Goal: Feedback & Contribution: Leave review/rating

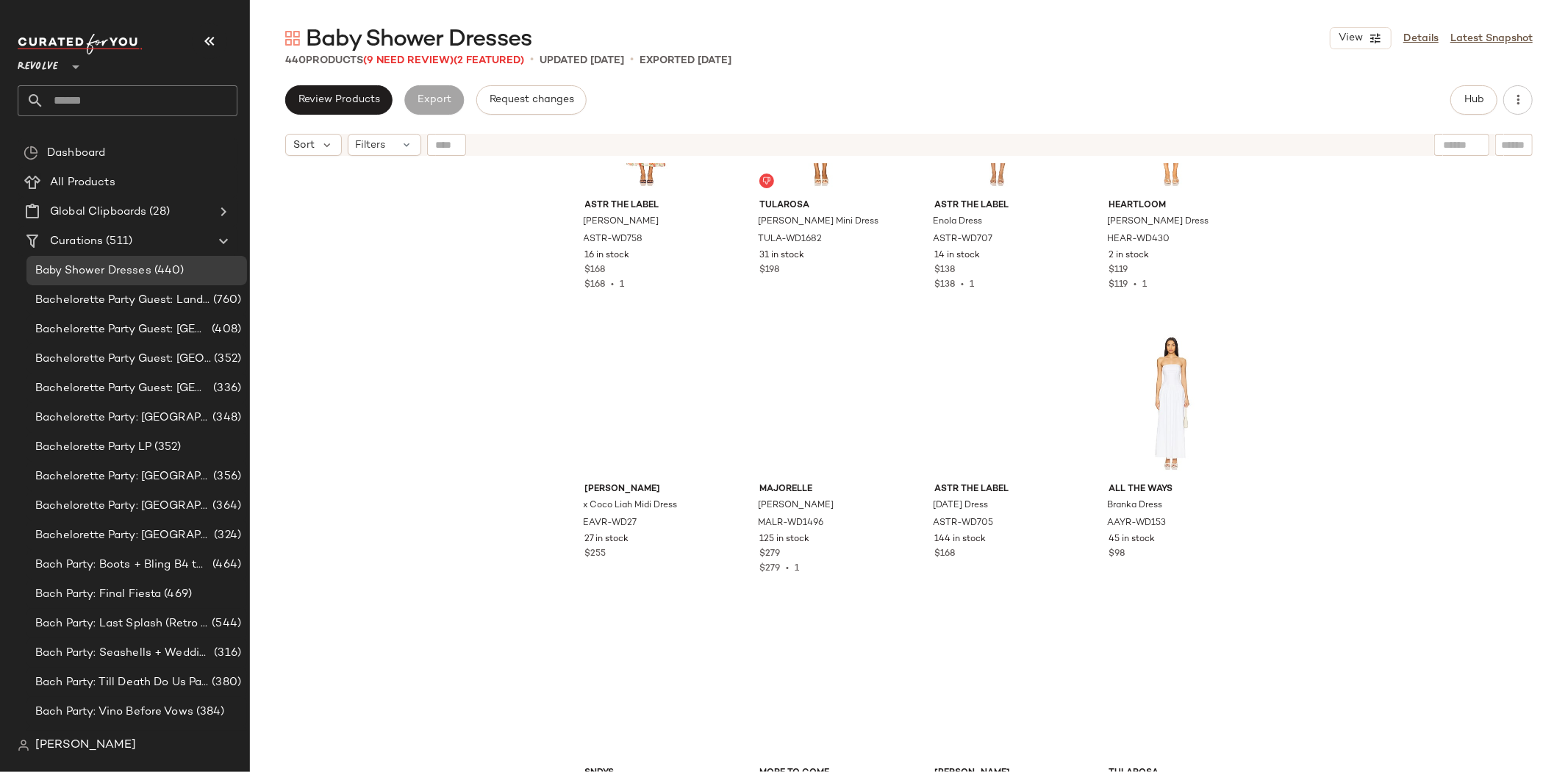
scroll to position [4342, 0]
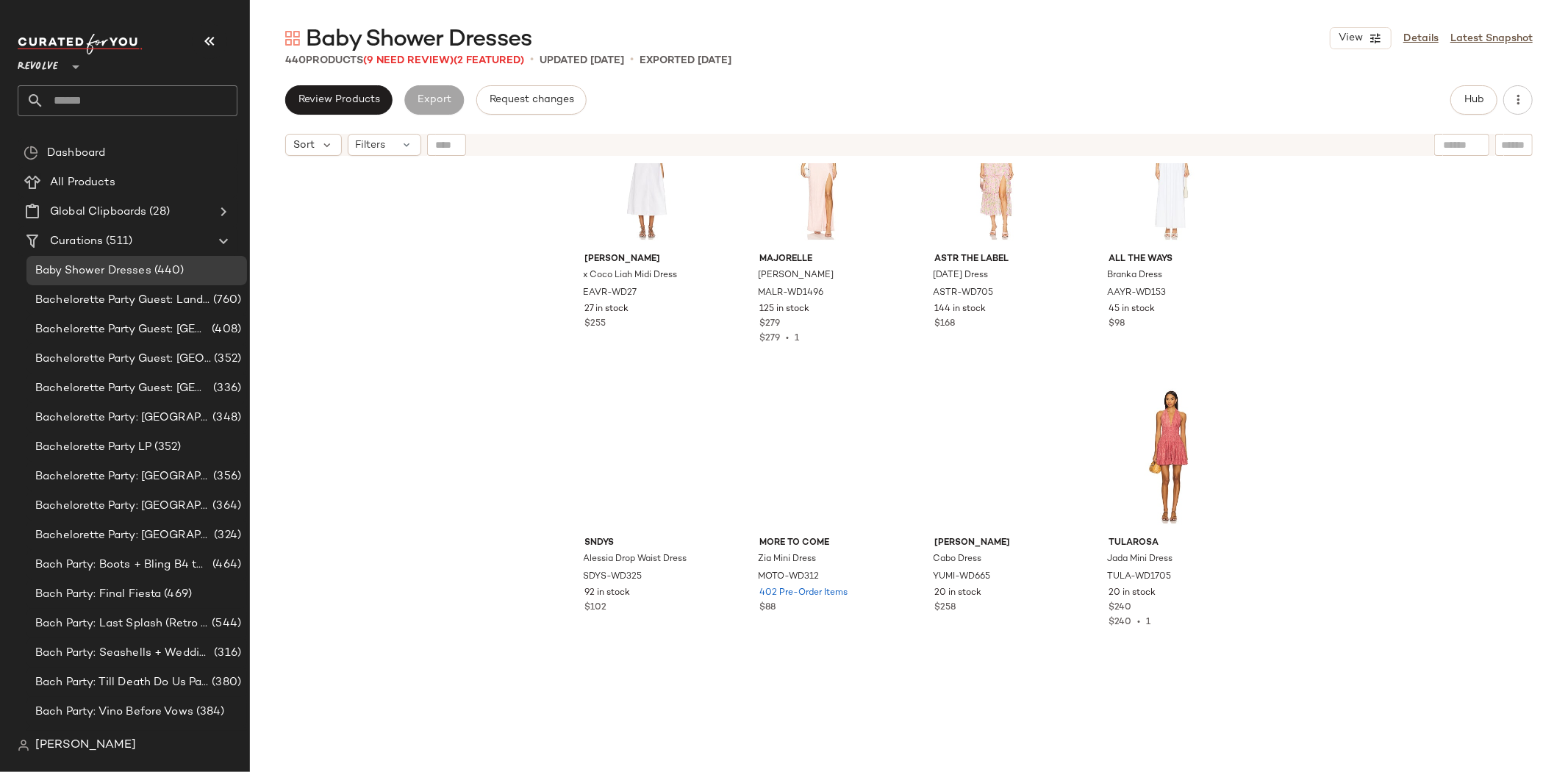
click at [399, 53] on span "Baby Shower Dresses" at bounding box center [419, 39] width 226 height 30
click at [394, 58] on span "(9 Need Review)" at bounding box center [408, 60] width 91 height 11
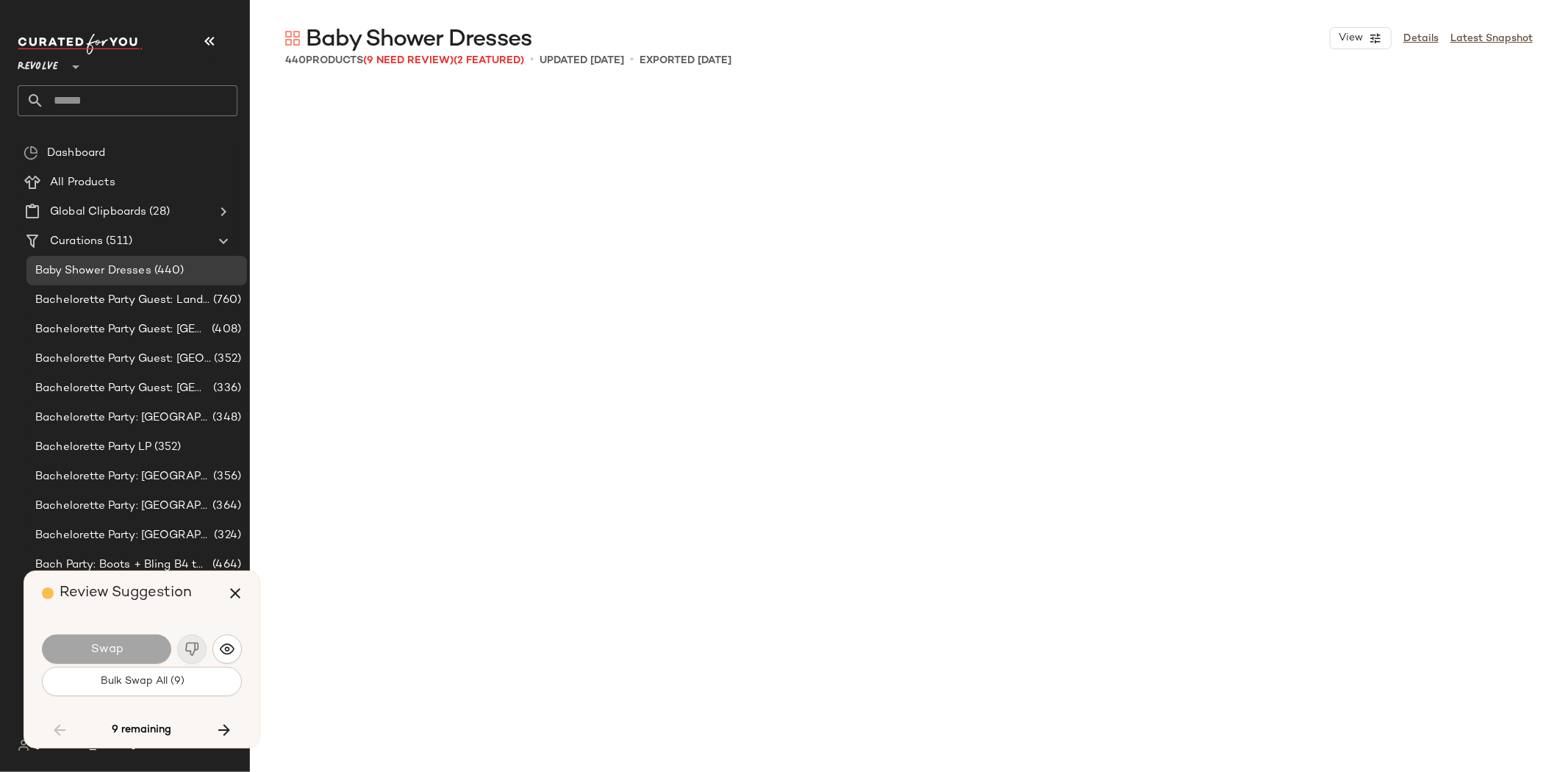
scroll to position [7946, 0]
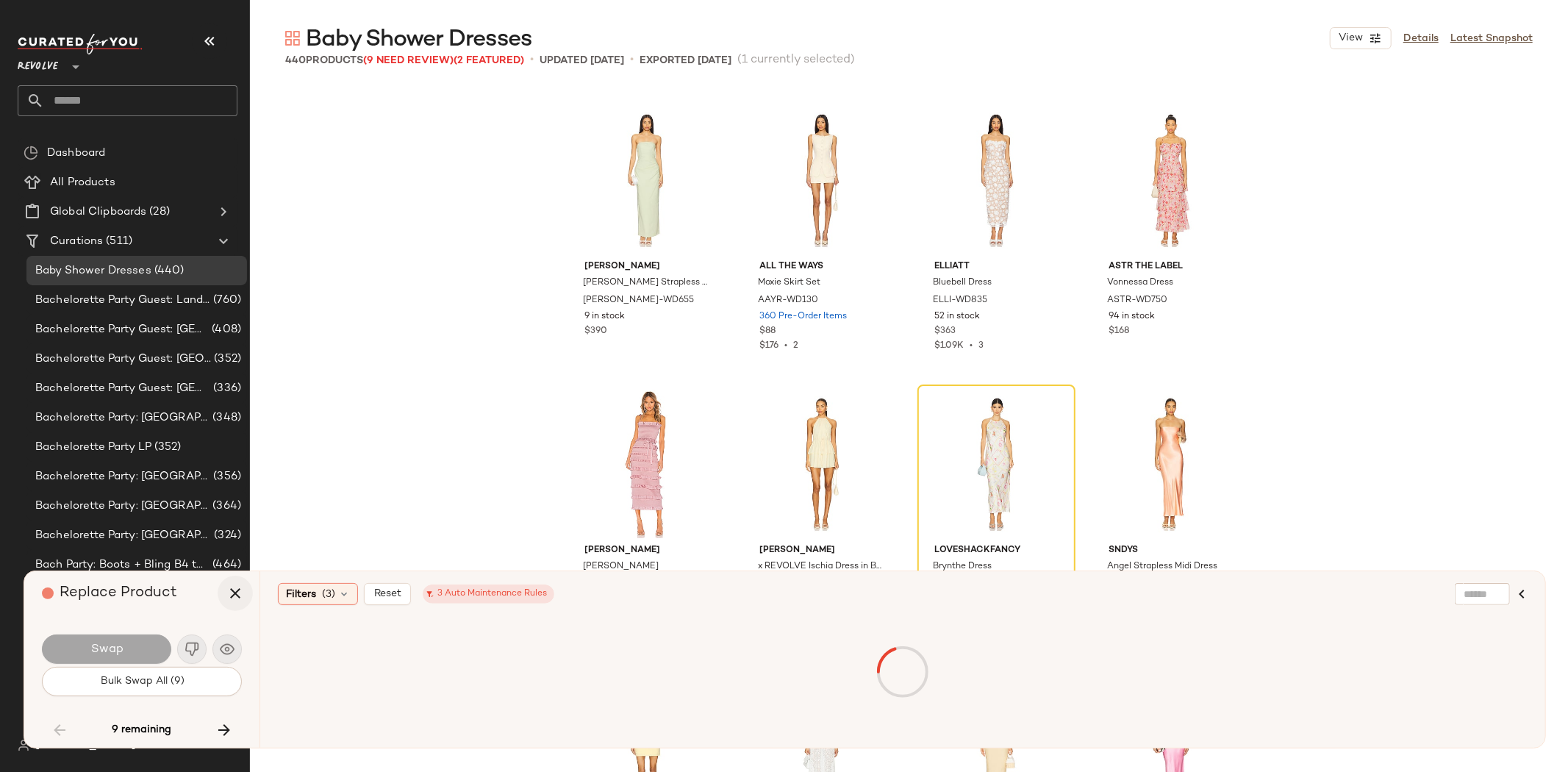
click at [233, 592] on icon "button" at bounding box center [235, 593] width 18 height 18
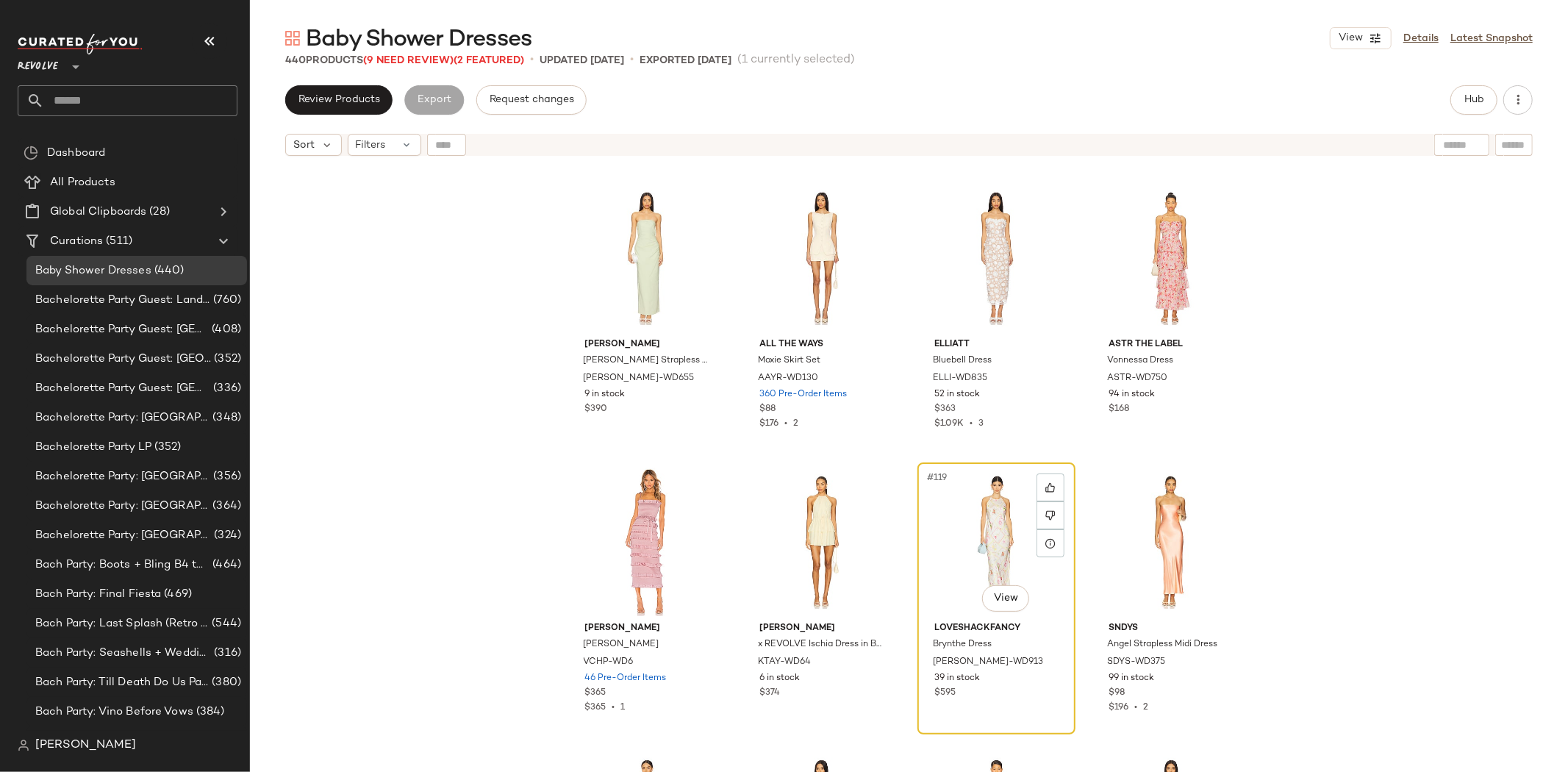
click at [964, 555] on div "#119 View" at bounding box center [996, 541] width 148 height 148
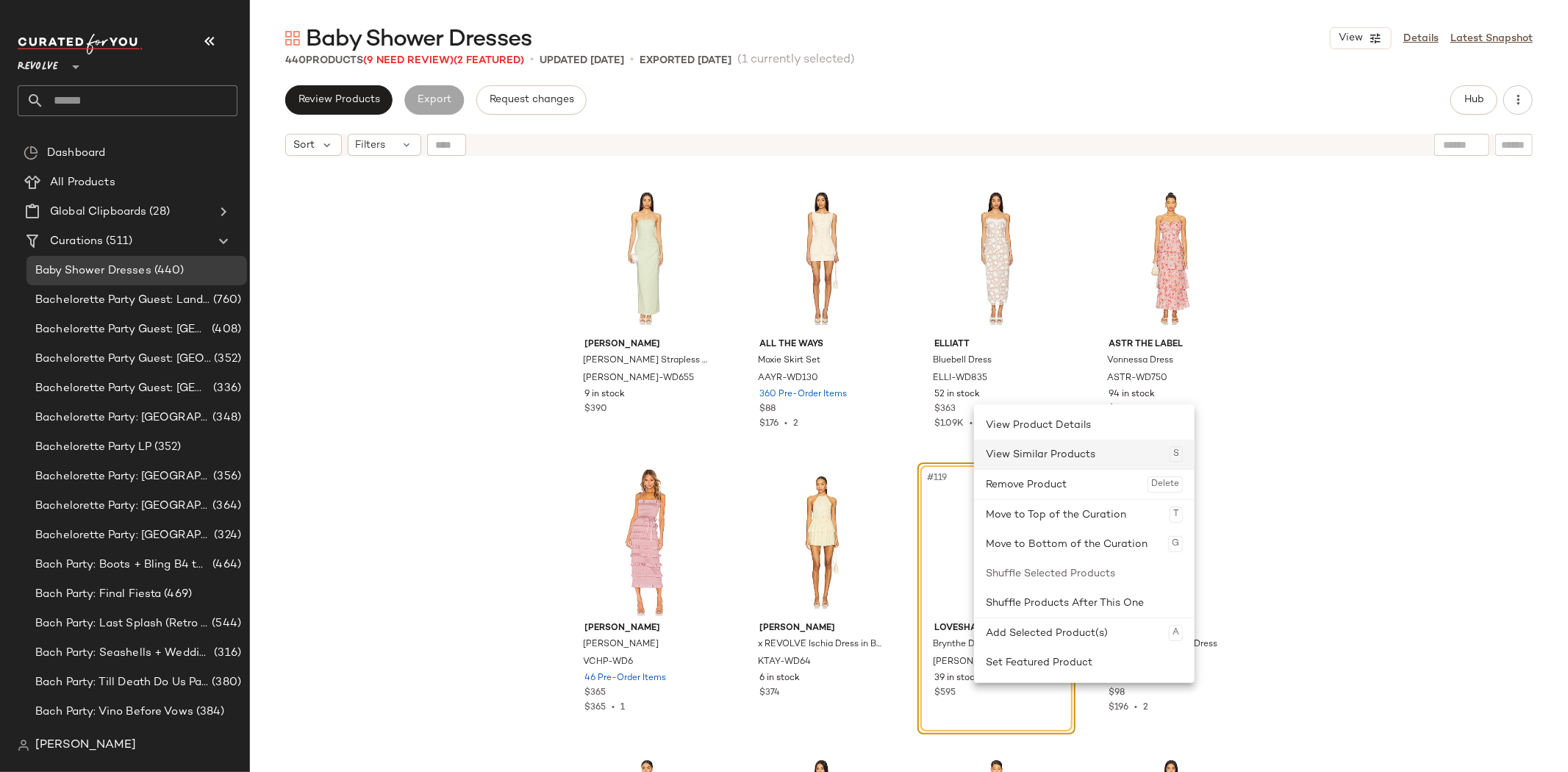
click at [1054, 460] on div "View Similar Products S" at bounding box center [1084, 454] width 197 height 30
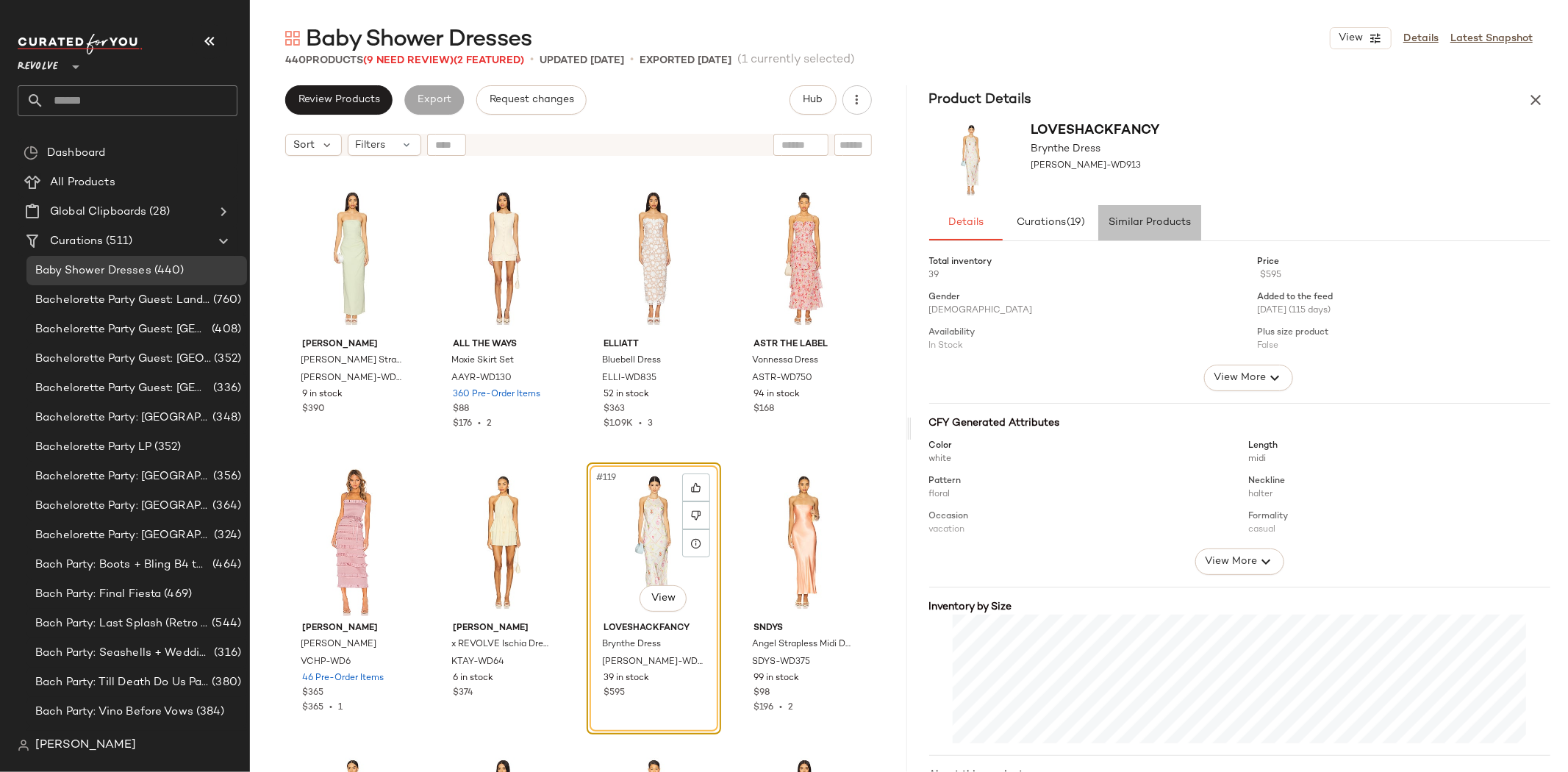
click at [1140, 228] on span "Similar Products" at bounding box center [1149, 223] width 83 height 12
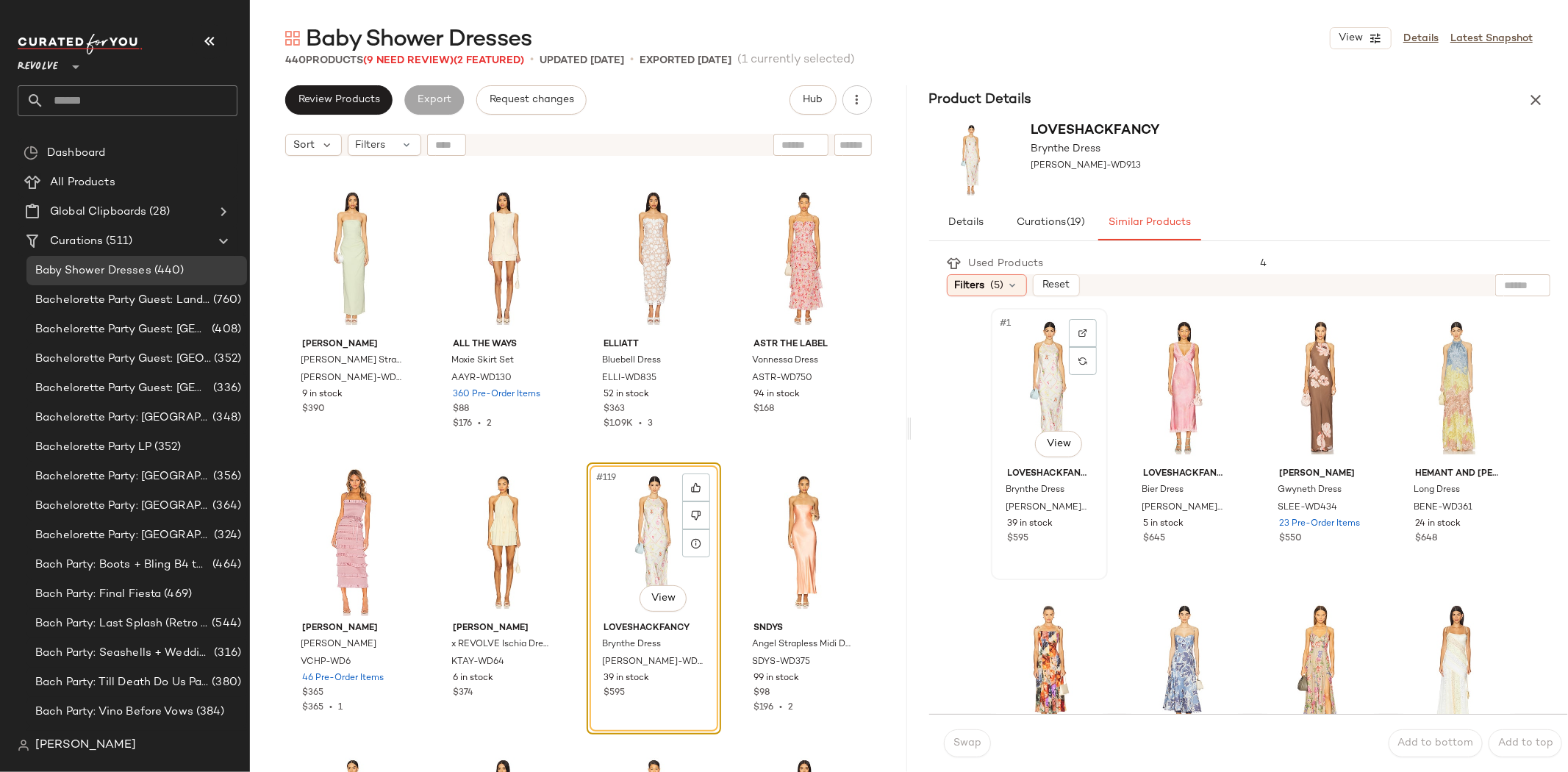
click at [1035, 398] on div "#1 View" at bounding box center [1049, 387] width 107 height 148
click at [1145, 375] on div "#2 View" at bounding box center [1185, 387] width 107 height 148
click at [1536, 93] on icon "button" at bounding box center [1535, 99] width 18 height 18
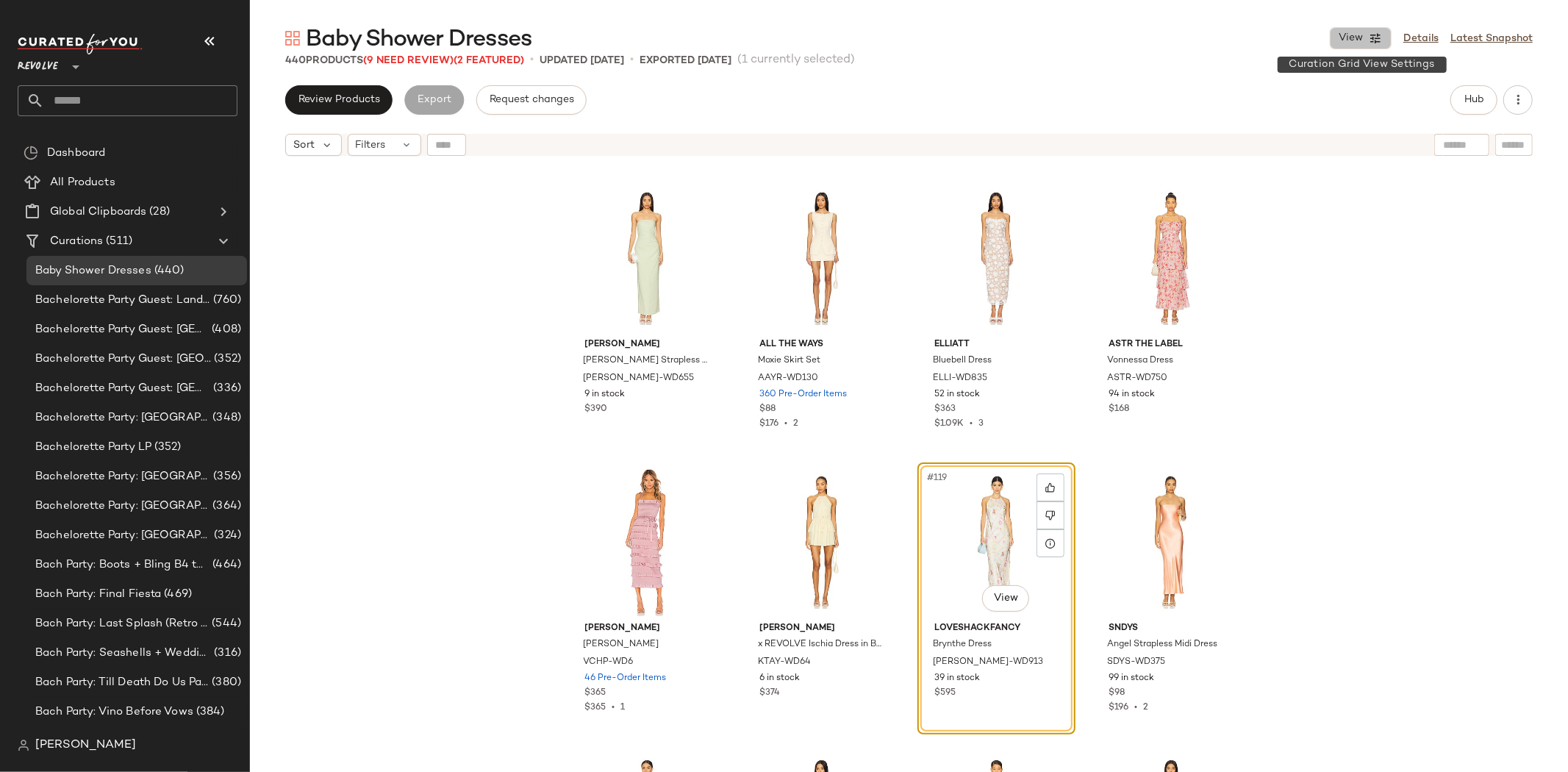
click at [1345, 42] on span "View" at bounding box center [1349, 38] width 25 height 12
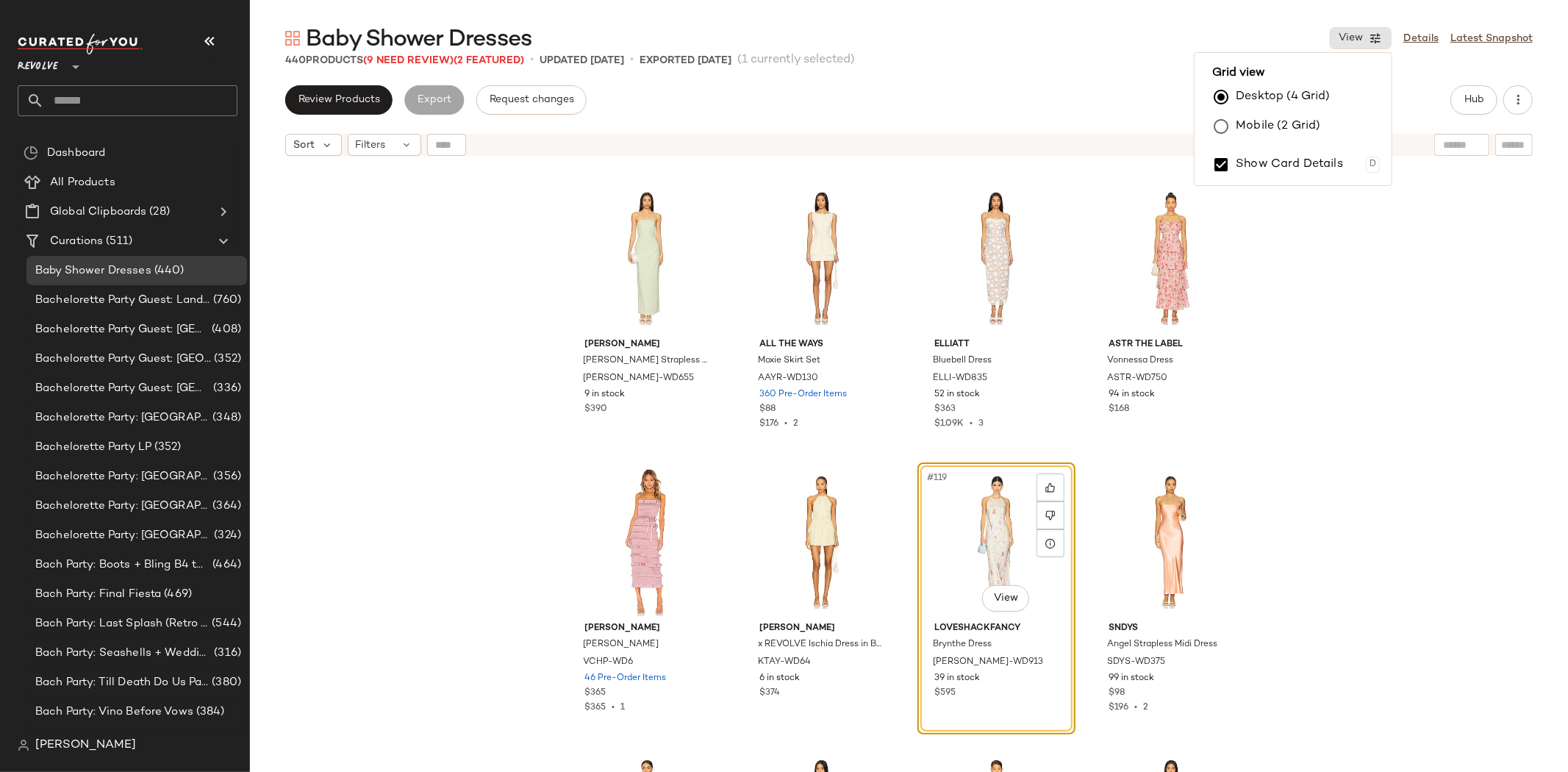
click at [1248, 126] on label "Mobile (2 Grid)" at bounding box center [1278, 126] width 85 height 30
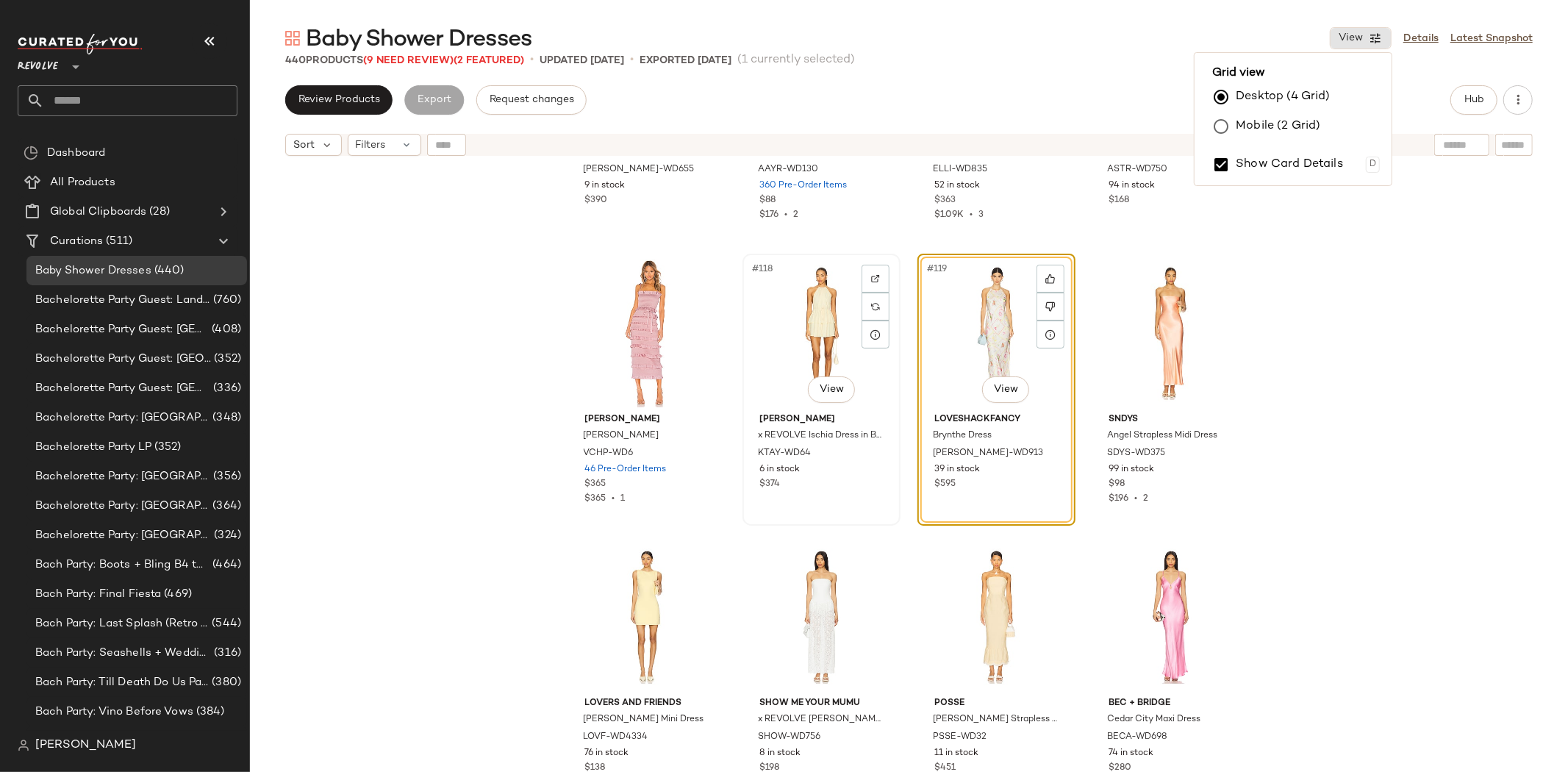
scroll to position [8191, 0]
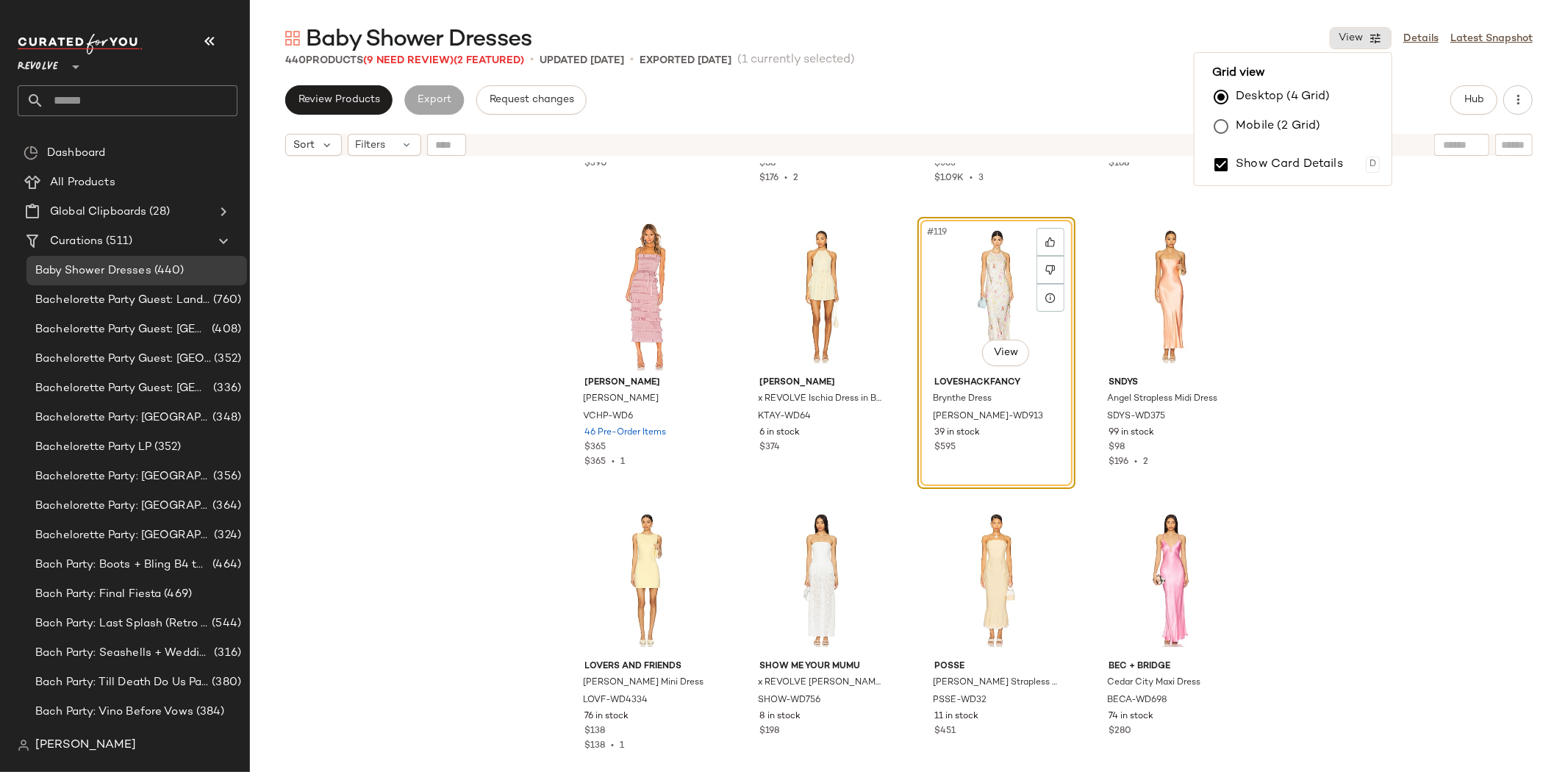
click at [1367, 329] on div "[PERSON_NAME] [PERSON_NAME] Strapless Draped Maxi Dress [PERSON_NAME]-WD655 9 i…" at bounding box center [909, 485] width 1318 height 646
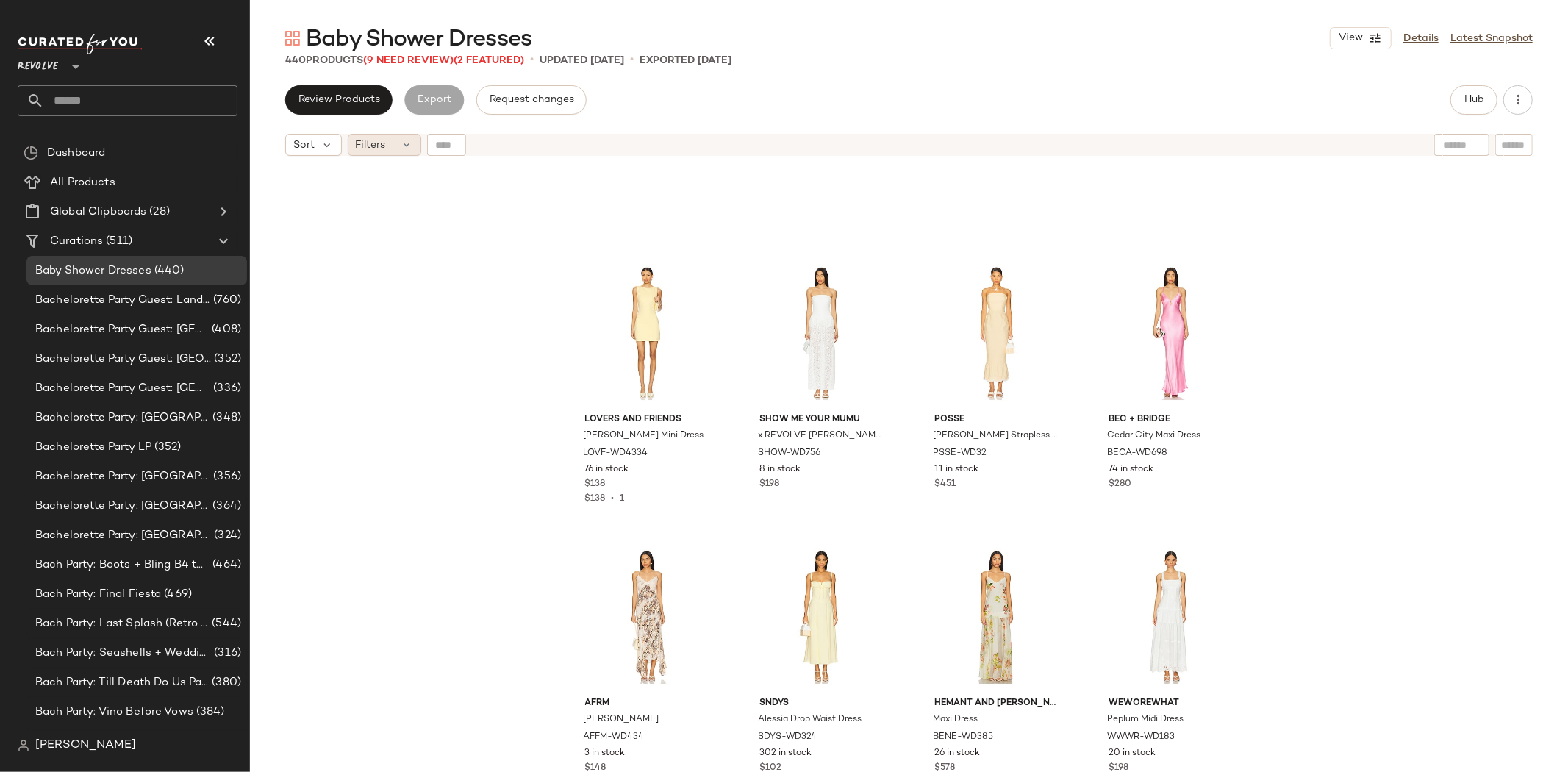
scroll to position [8436, 0]
click at [392, 66] on span "(9 Need Review)" at bounding box center [408, 60] width 91 height 11
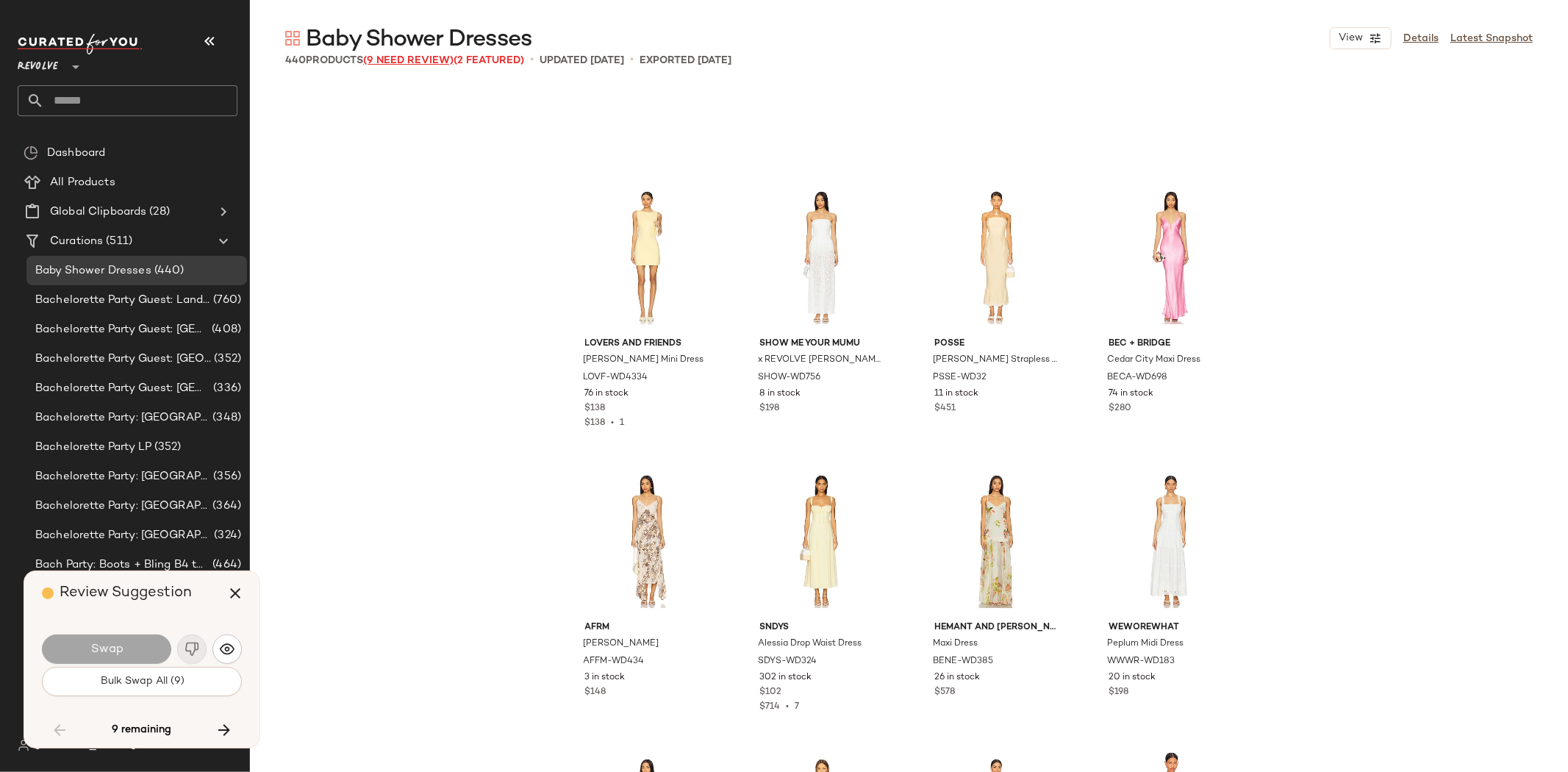
scroll to position [7946, 0]
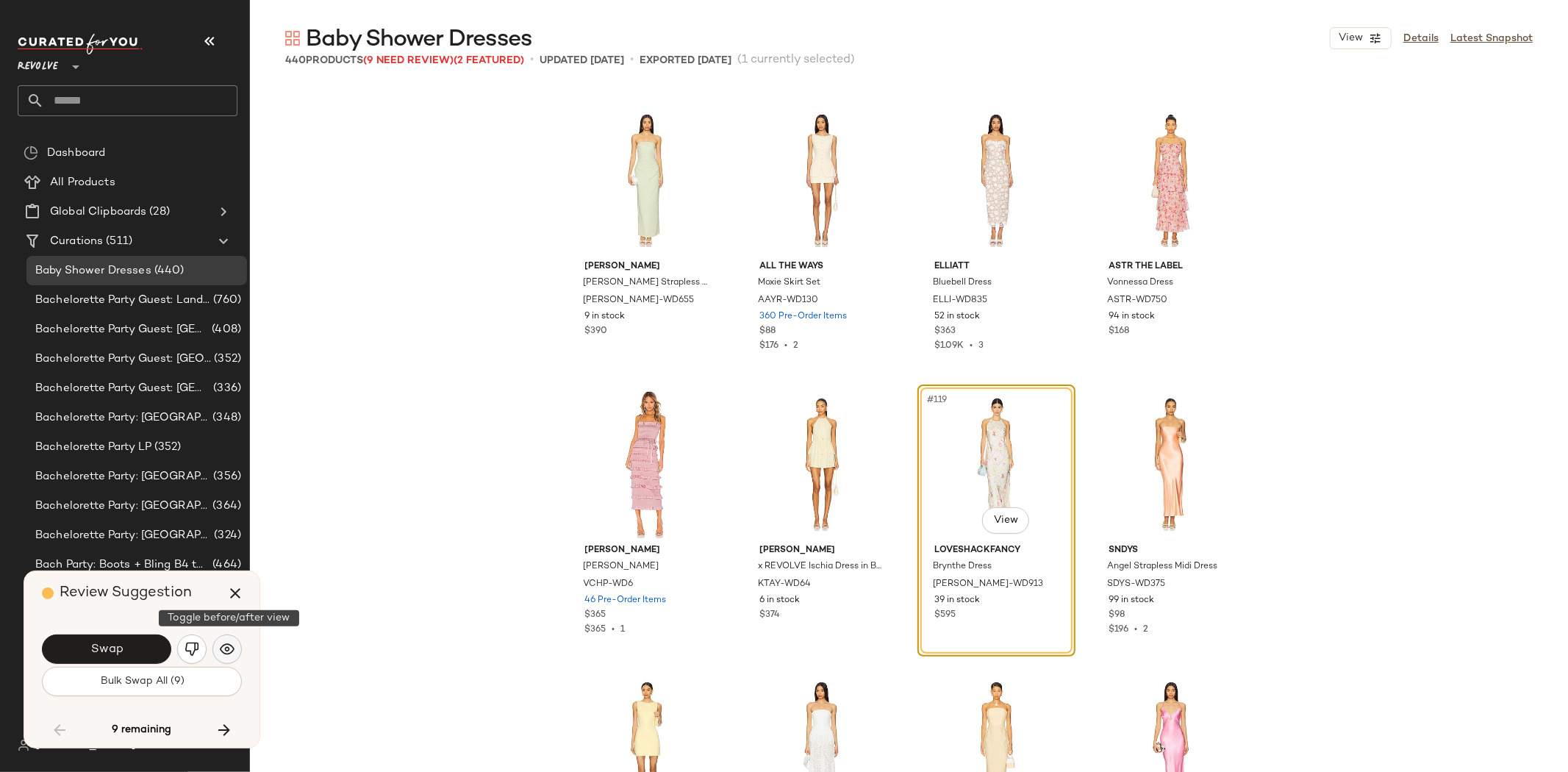
click at [232, 648] on img "button" at bounding box center [226, 649] width 14 height 14
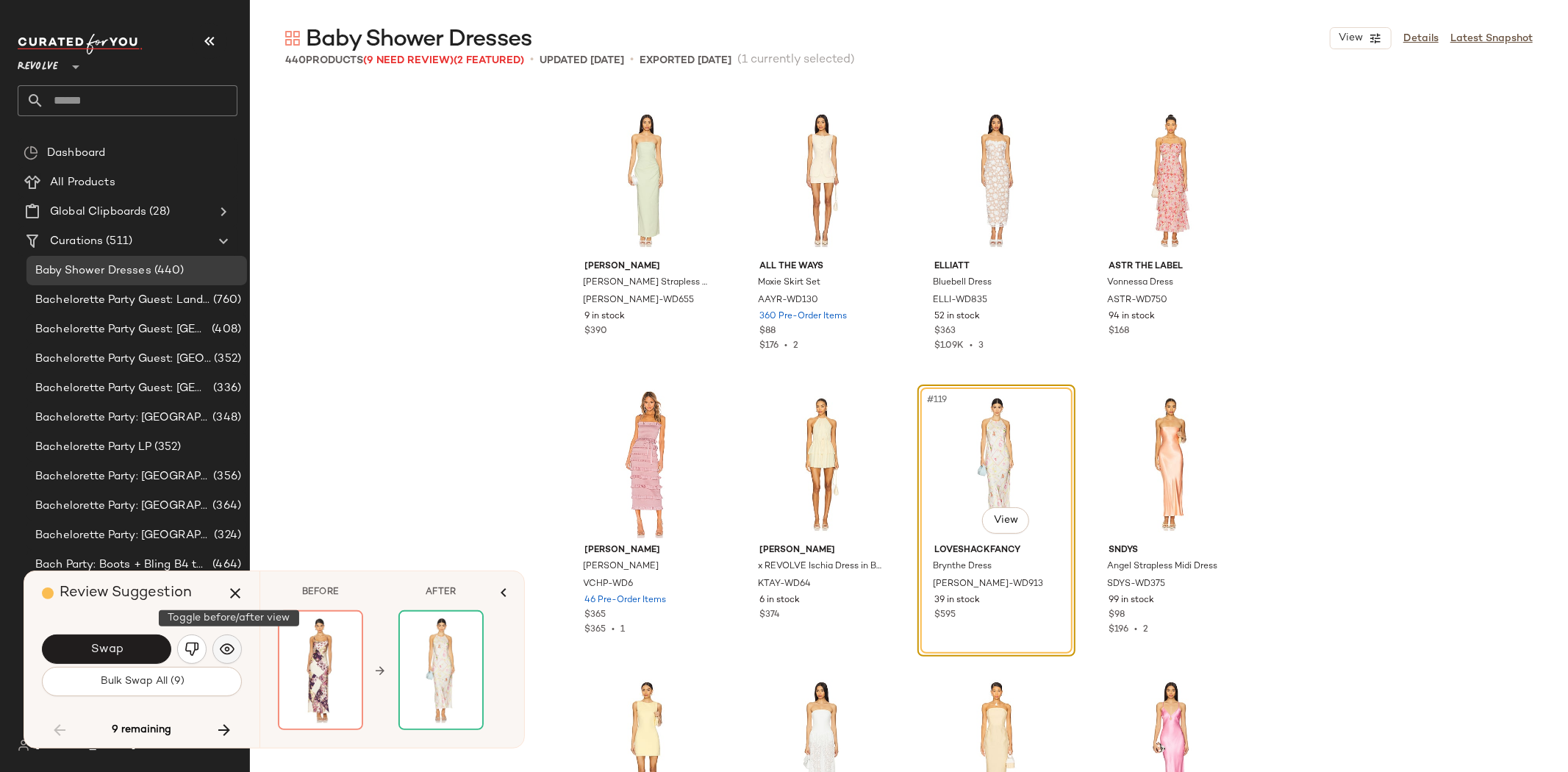
click at [226, 649] on img "button" at bounding box center [226, 649] width 14 height 14
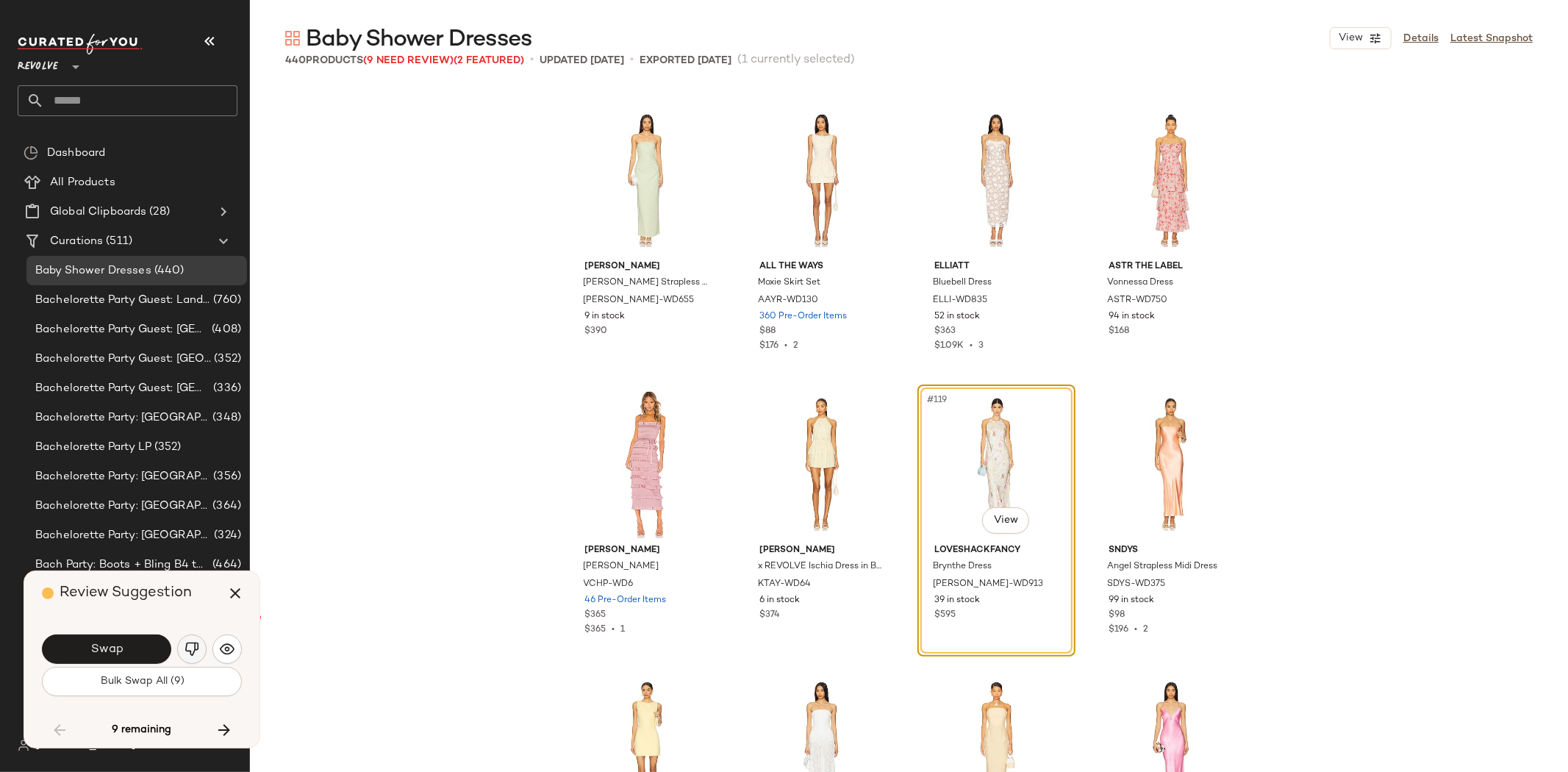
click at [186, 646] on img "button" at bounding box center [192, 649] width 14 height 14
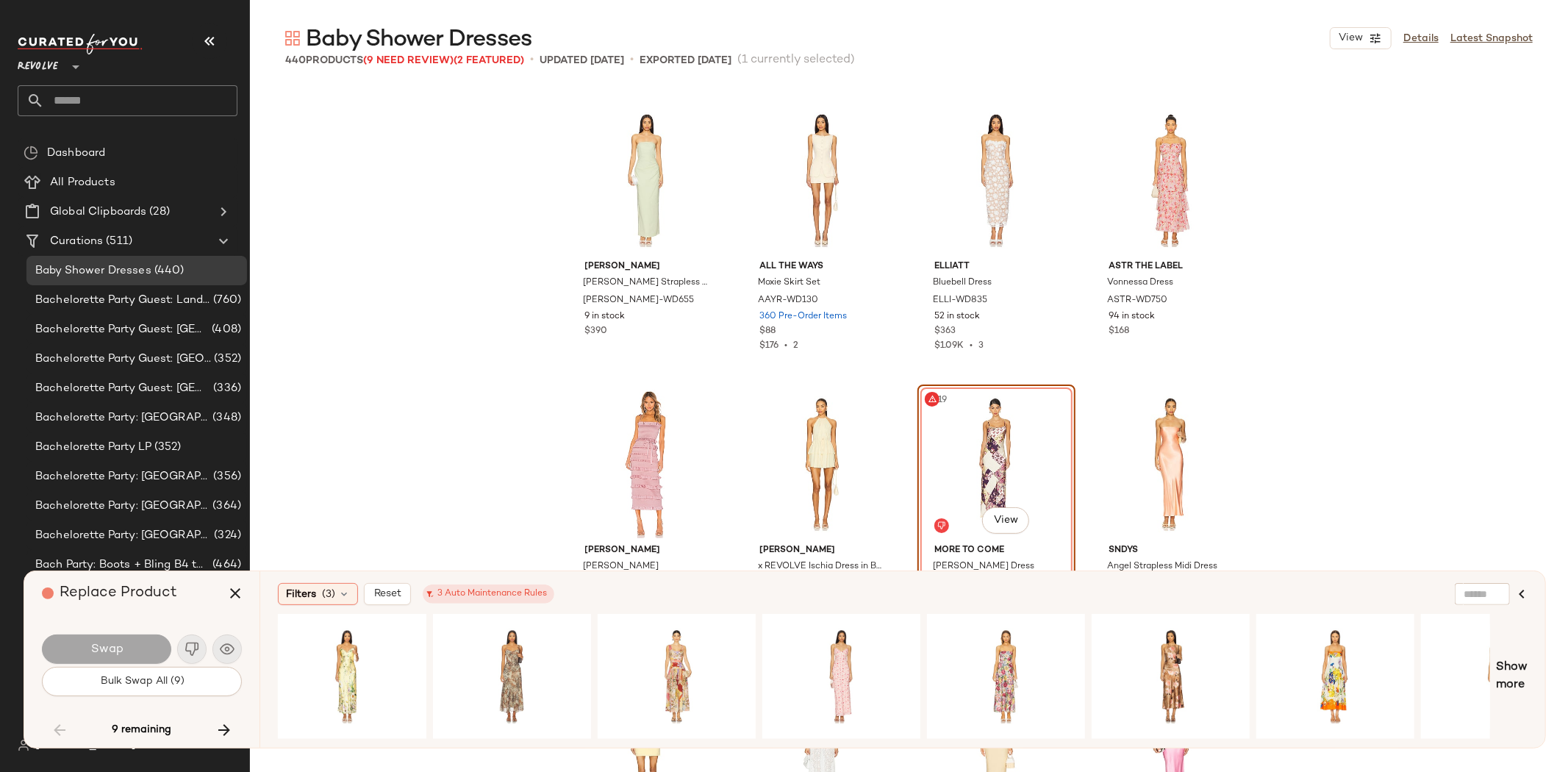
scroll to position [0, 0]
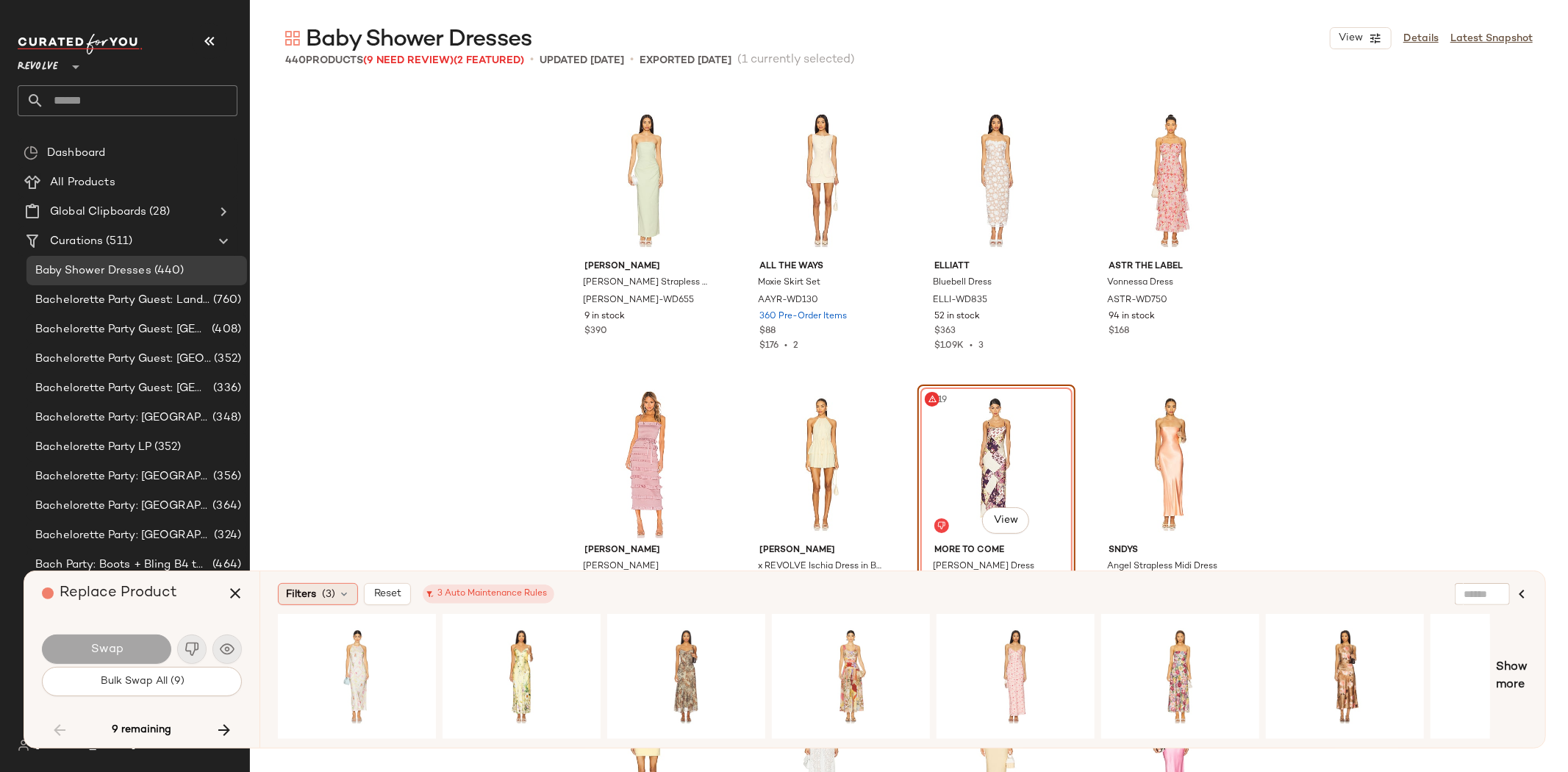
click at [319, 589] on div "Filters (3)" at bounding box center [318, 594] width 80 height 22
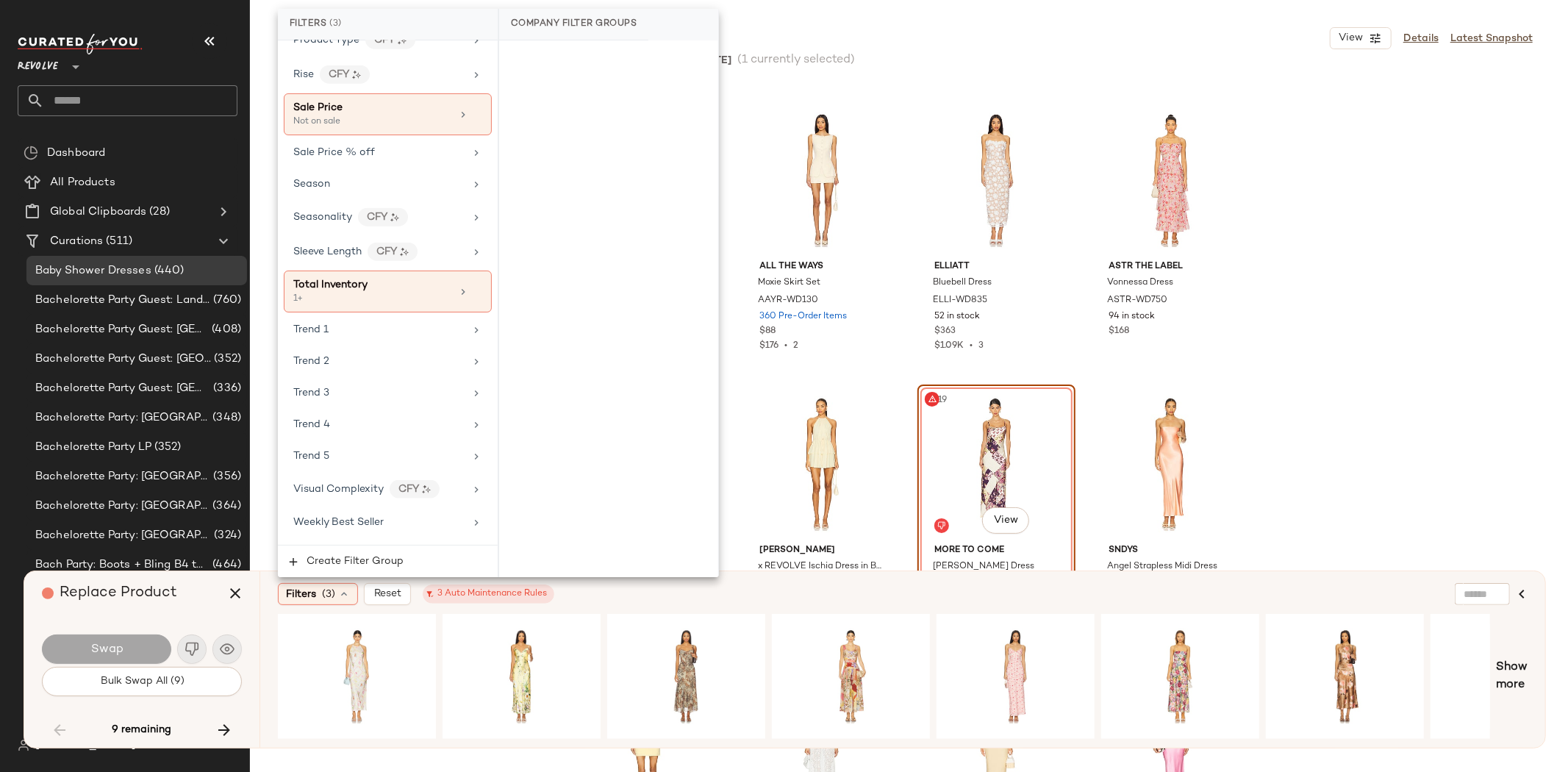
scroll to position [1562, 0]
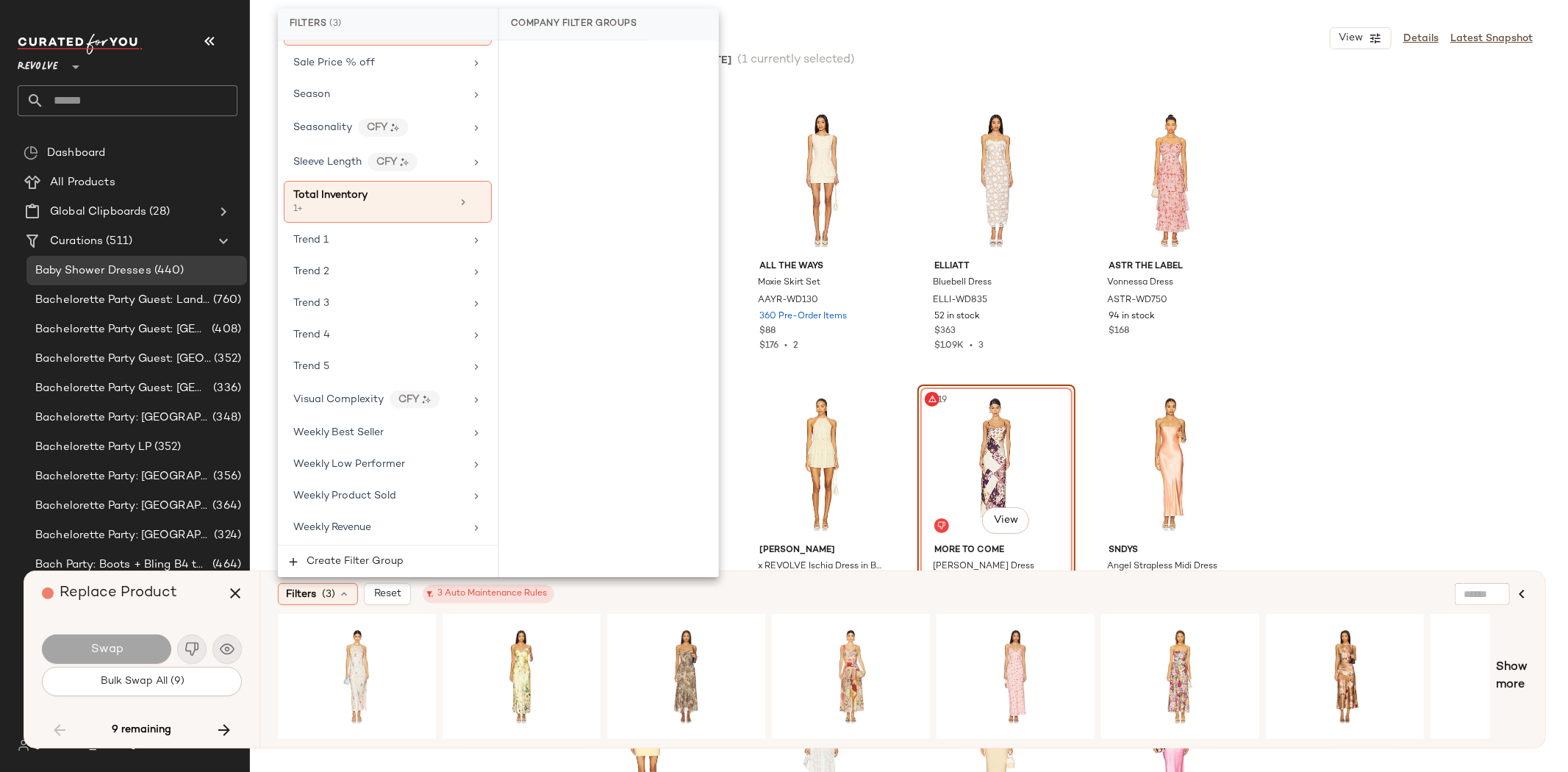
click at [638, 598] on div "Filters (3) Reset 3 Auto Maintenance Rules" at bounding box center [831, 594] width 1107 height 22
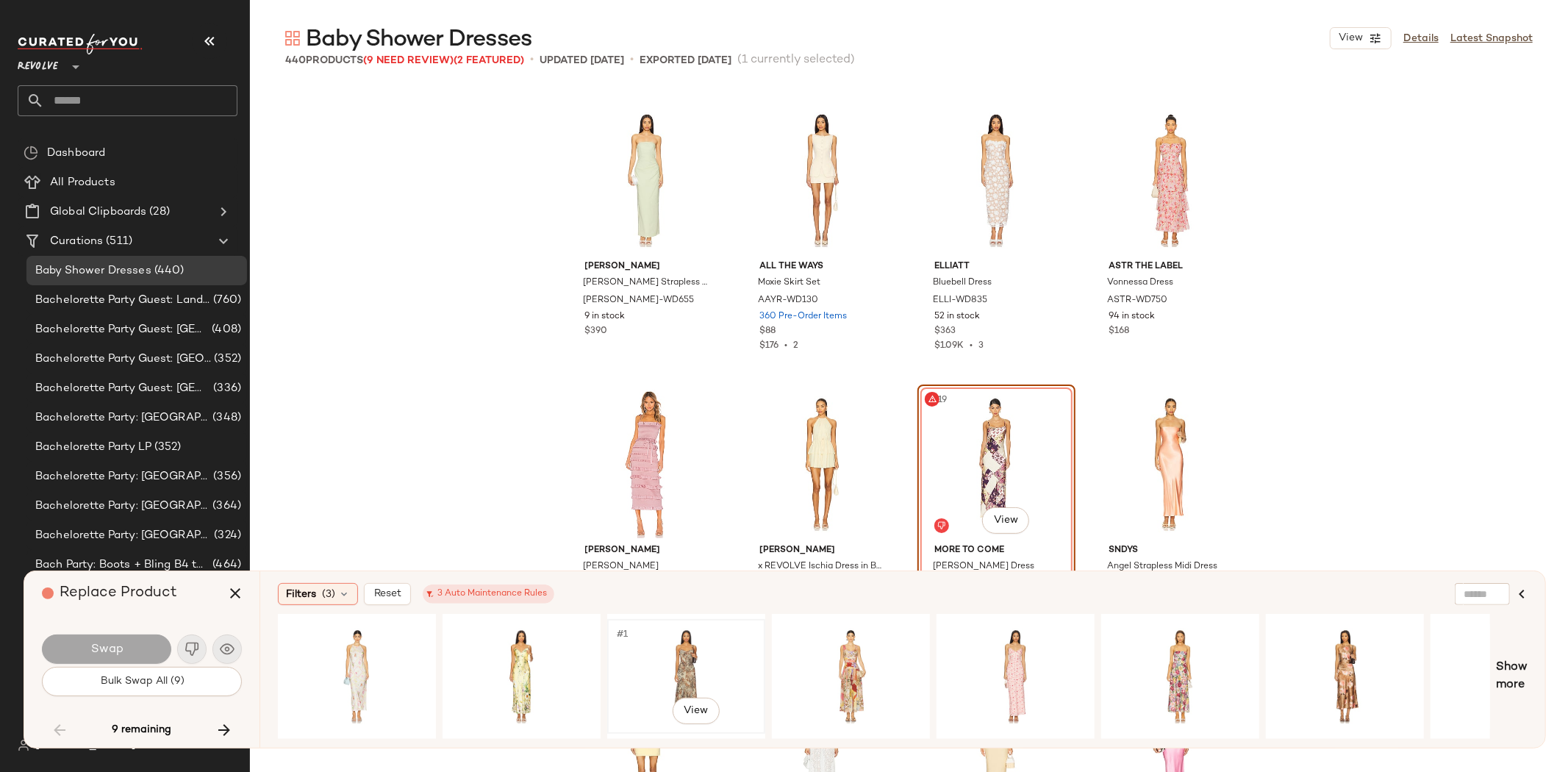
click at [638, 658] on div "#1 View" at bounding box center [686, 676] width 148 height 104
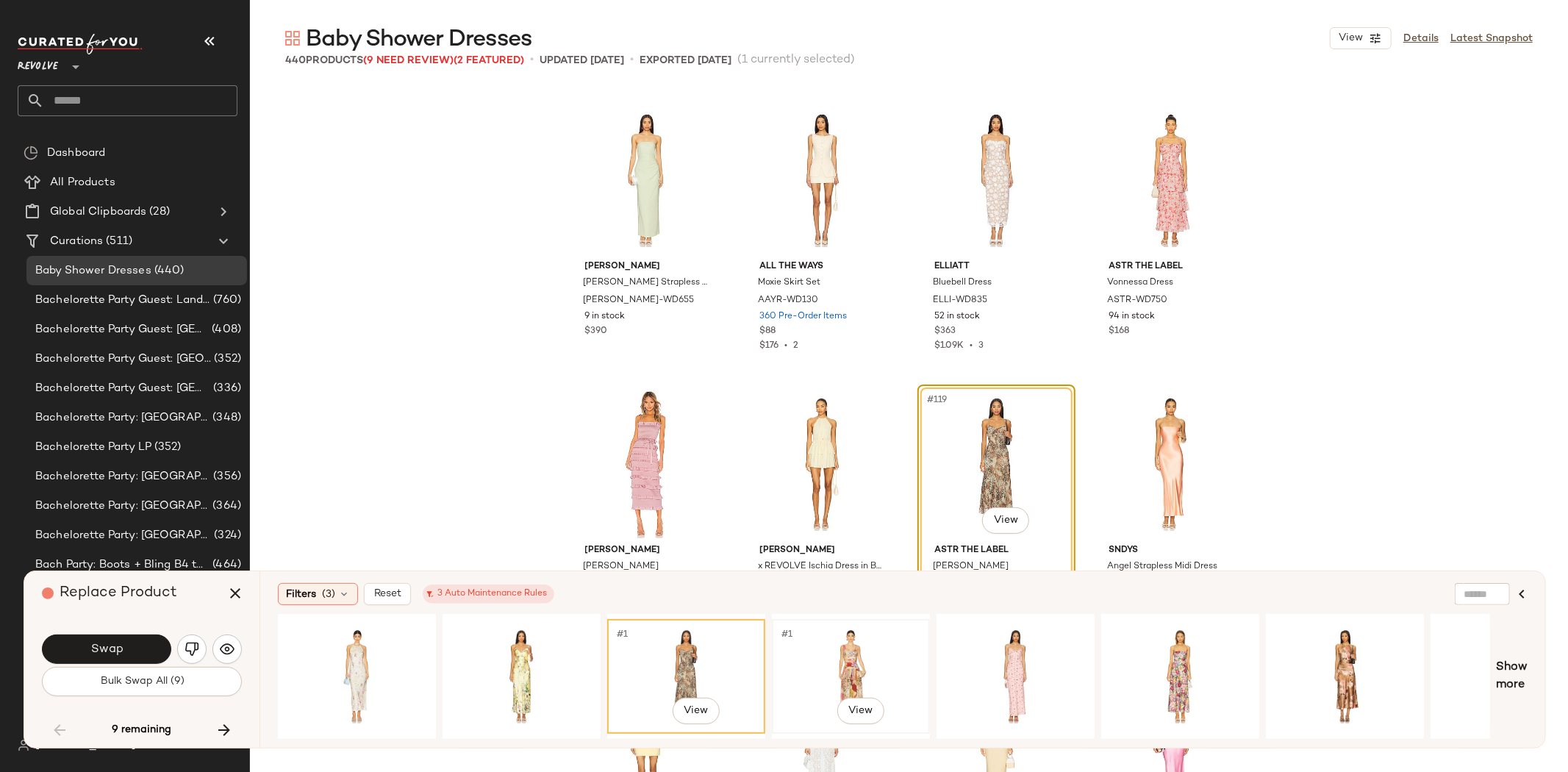
click at [842, 660] on div "#1 View" at bounding box center [851, 676] width 148 height 104
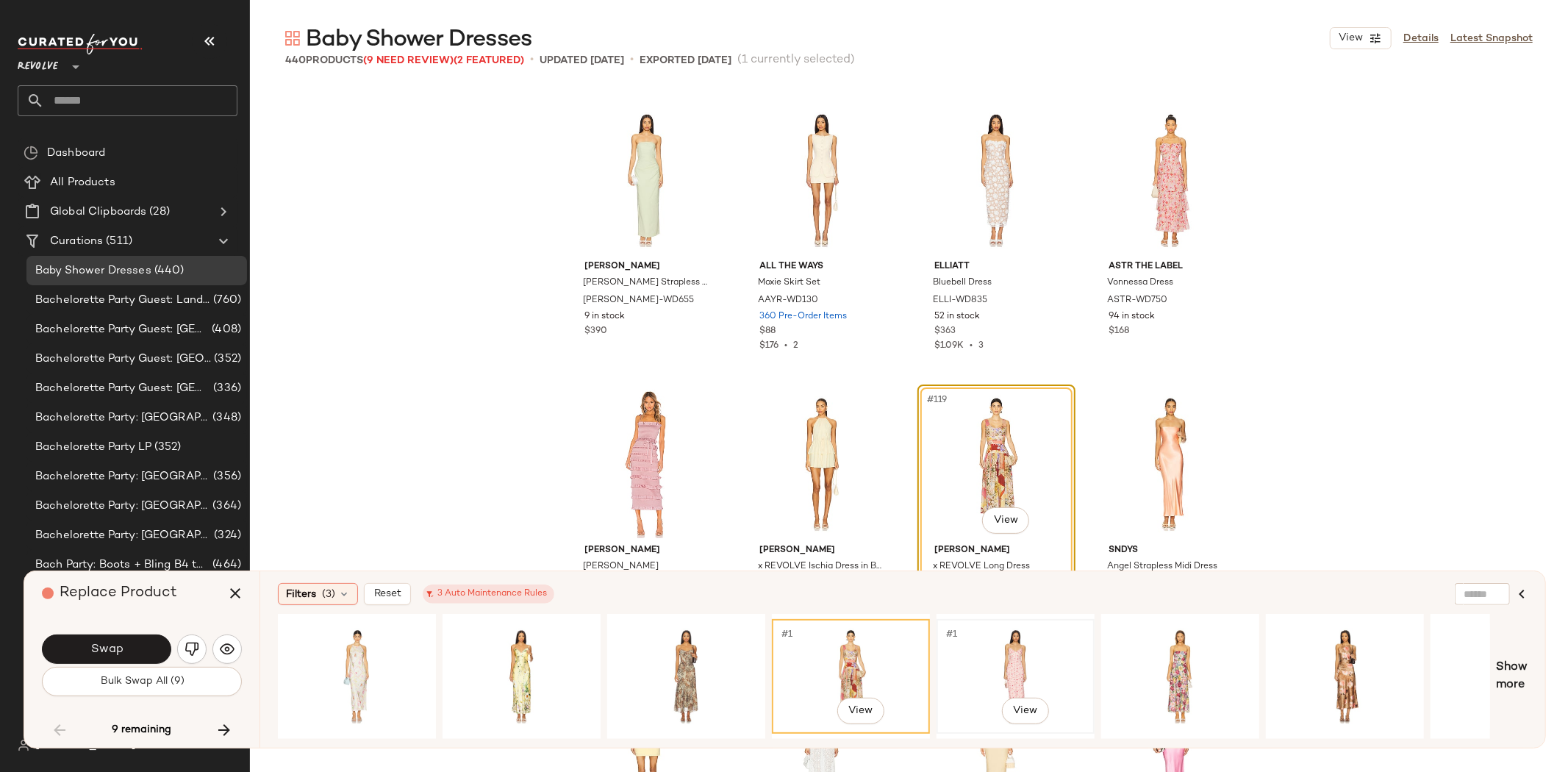
click at [967, 664] on div "#1 View" at bounding box center [1015, 676] width 148 height 104
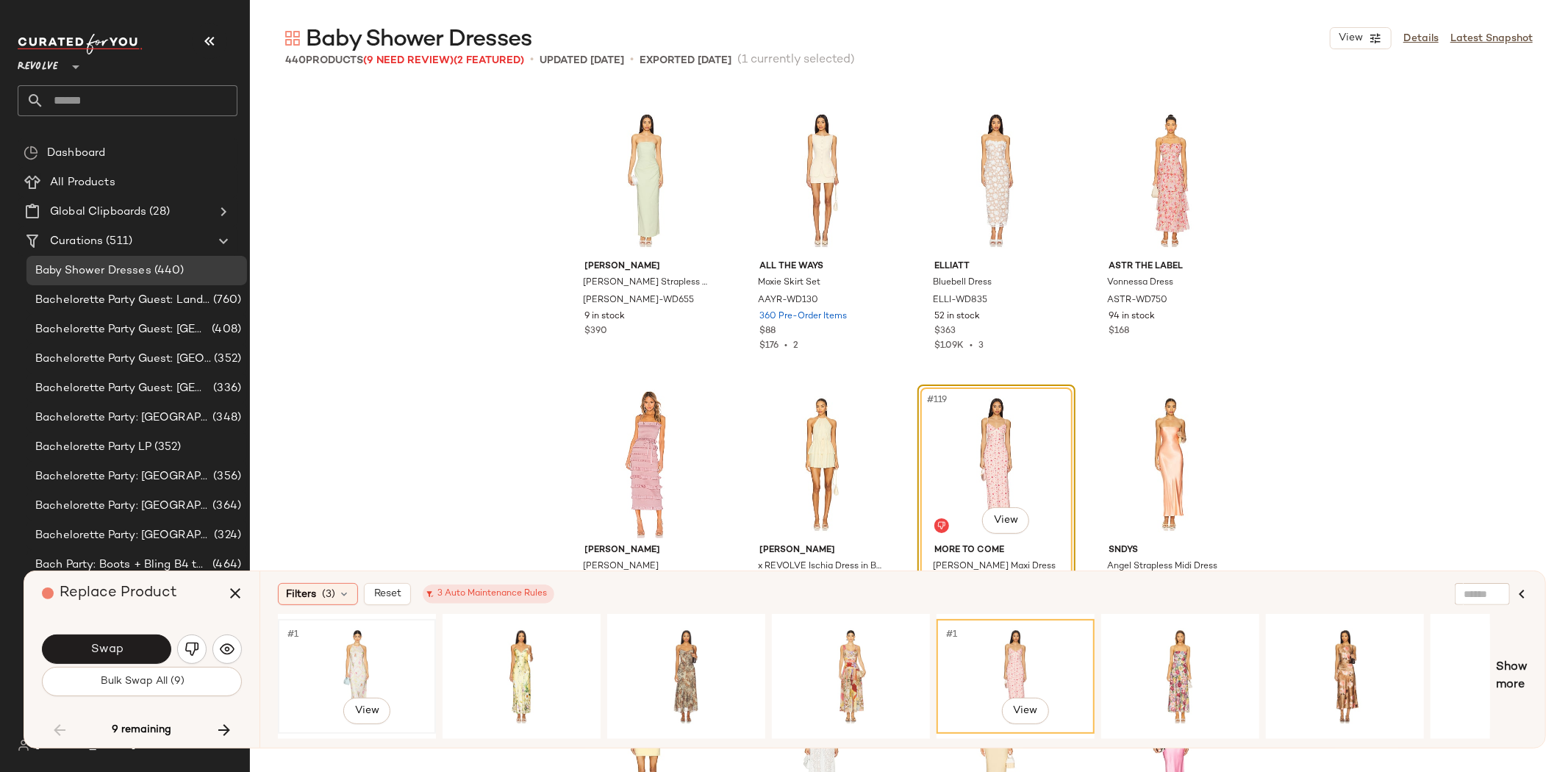
click at [372, 652] on div "#1 View" at bounding box center [357, 676] width 148 height 104
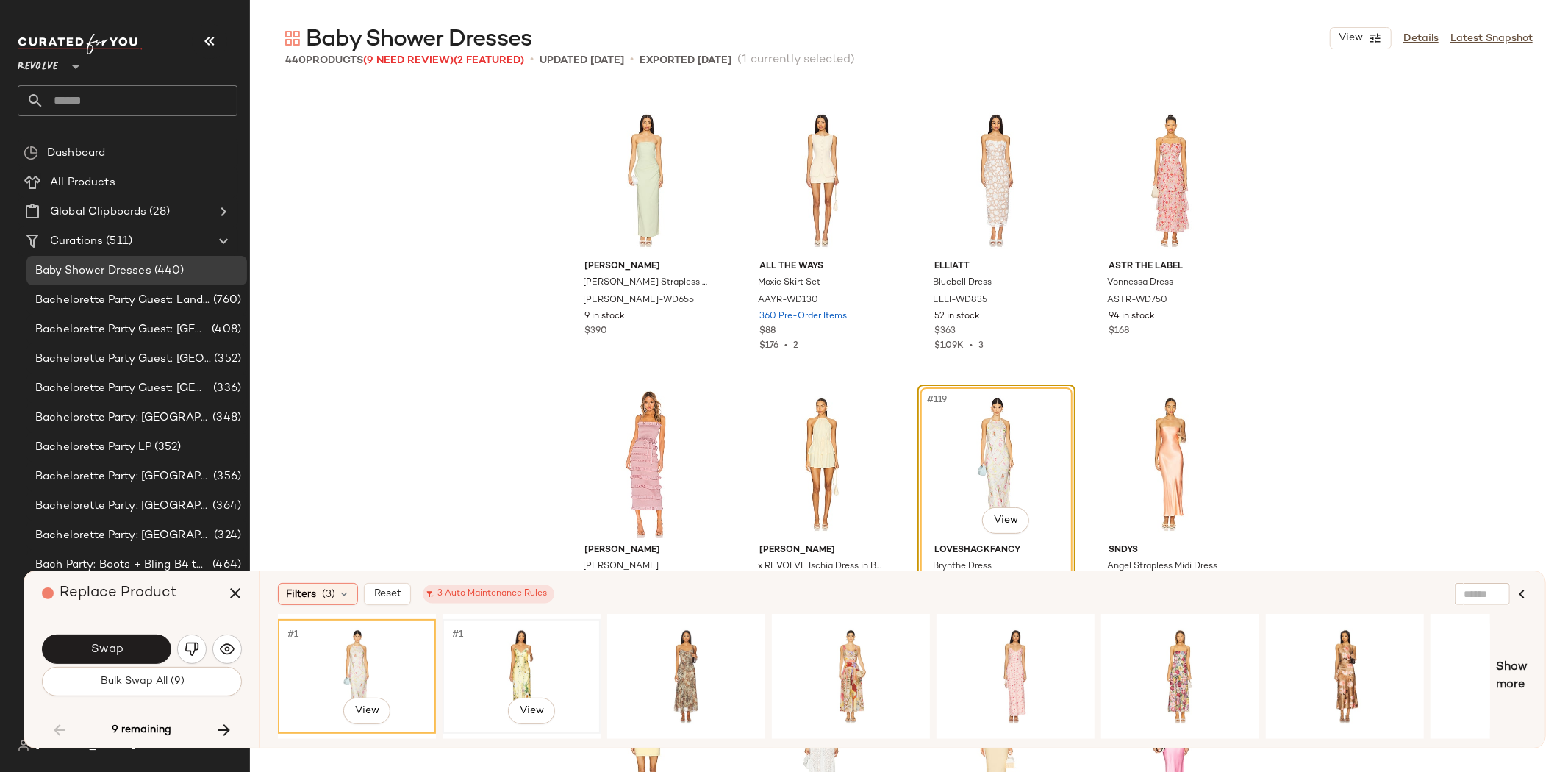
click at [499, 660] on div "#1 View" at bounding box center [522, 676] width 148 height 104
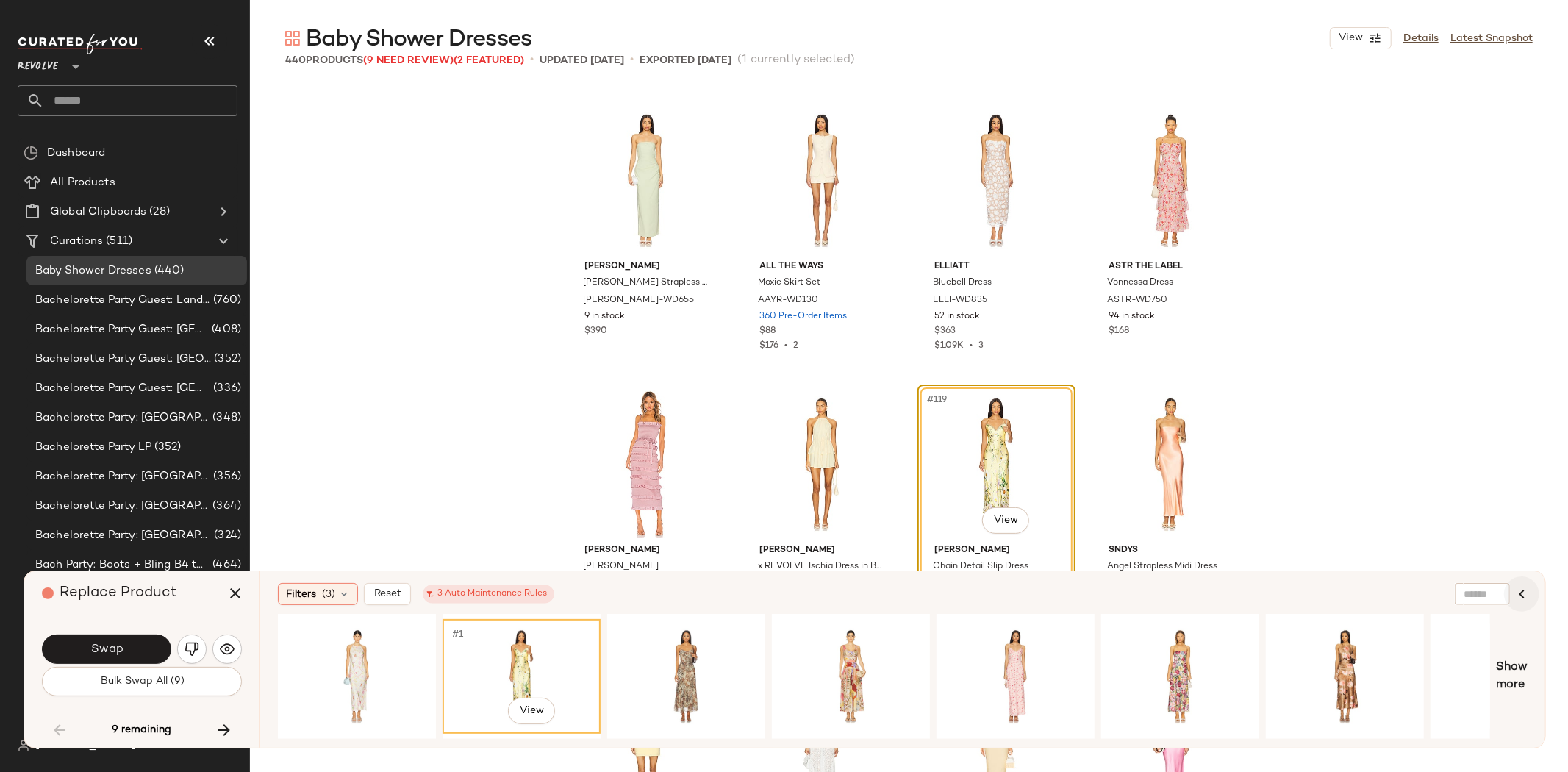
click at [1518, 589] on icon "button" at bounding box center [1521, 594] width 18 height 18
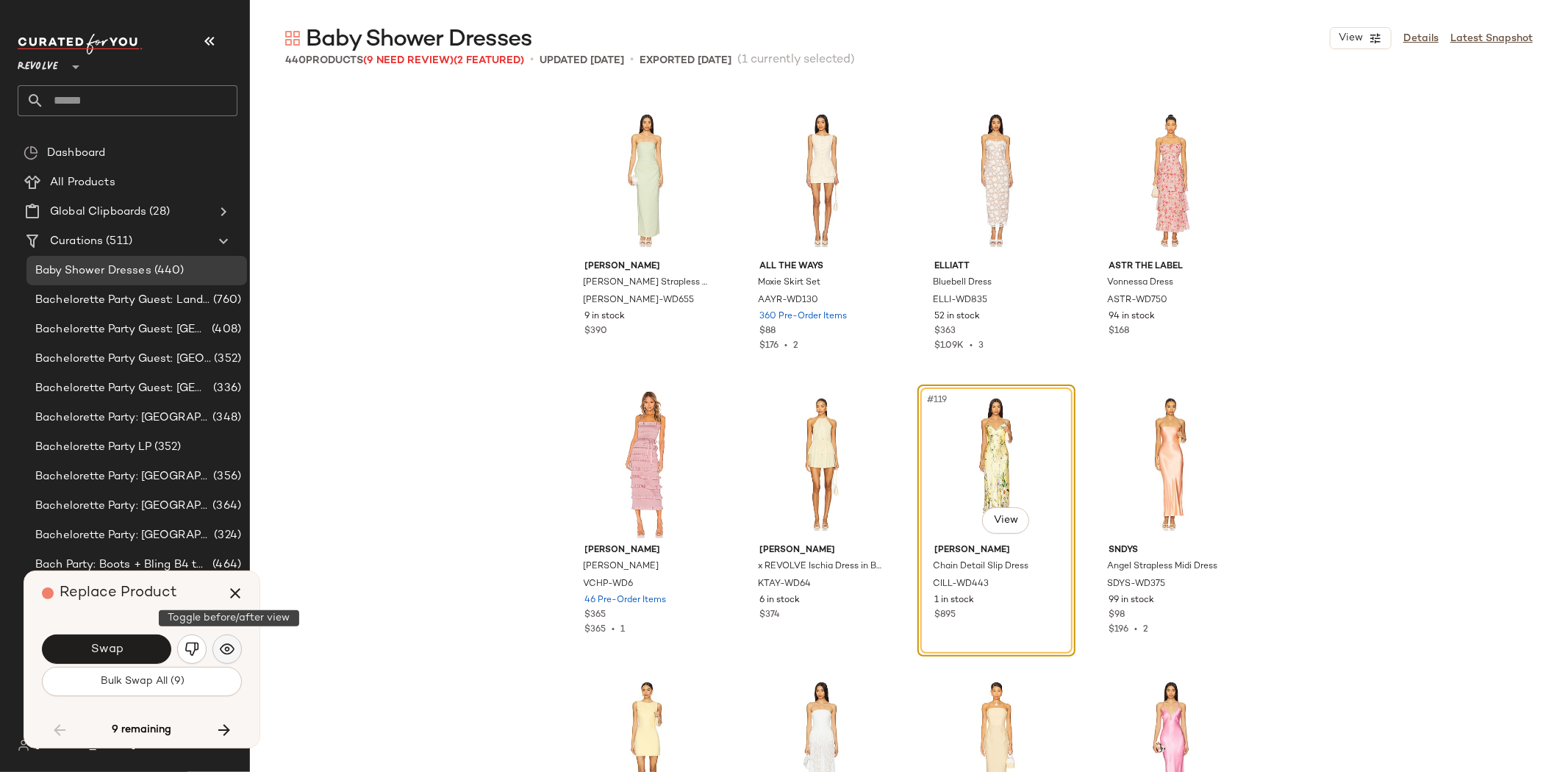
click at [233, 648] on img "button" at bounding box center [226, 649] width 14 height 14
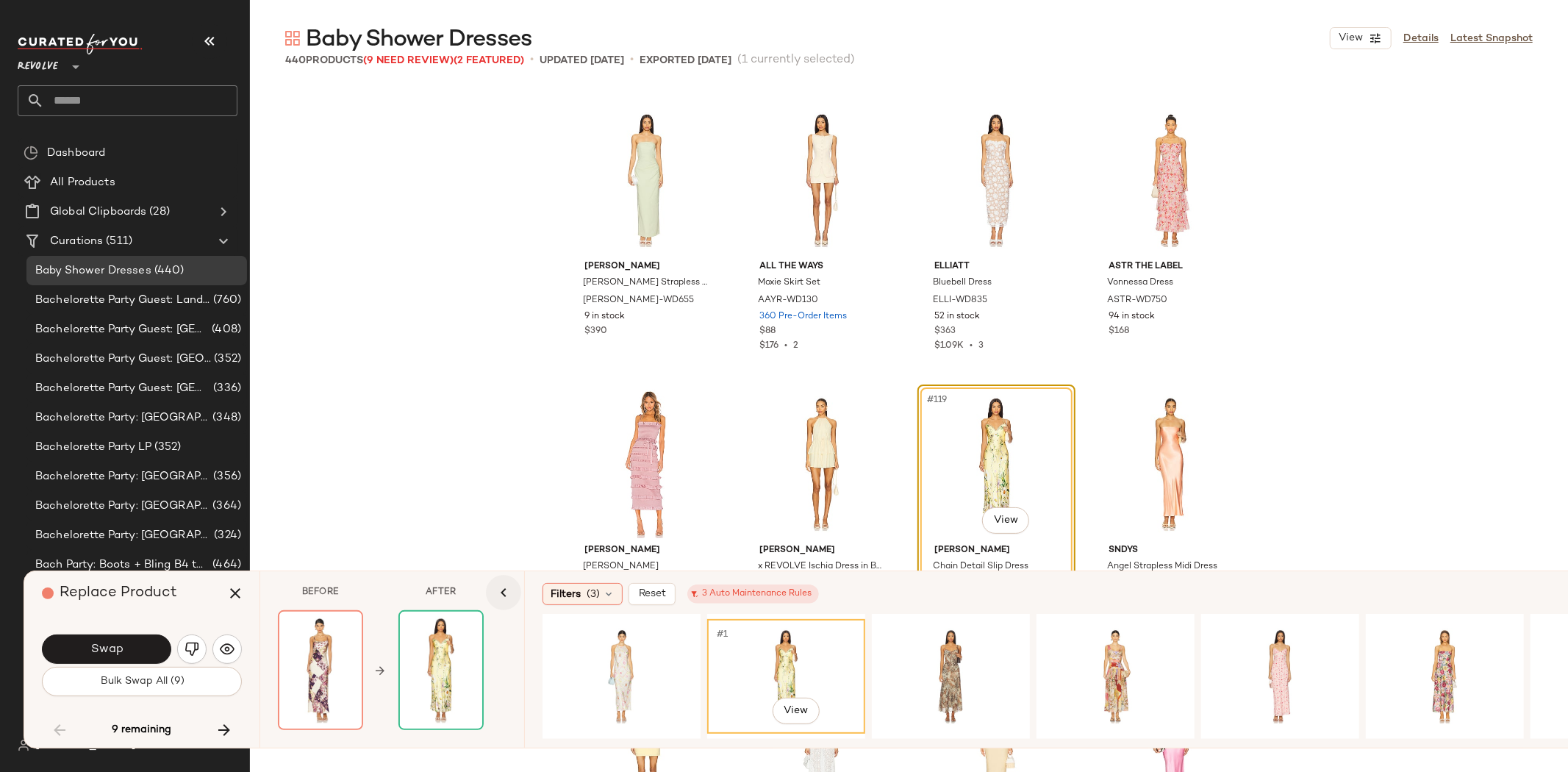
click at [511, 596] on icon "button" at bounding box center [503, 592] width 18 height 18
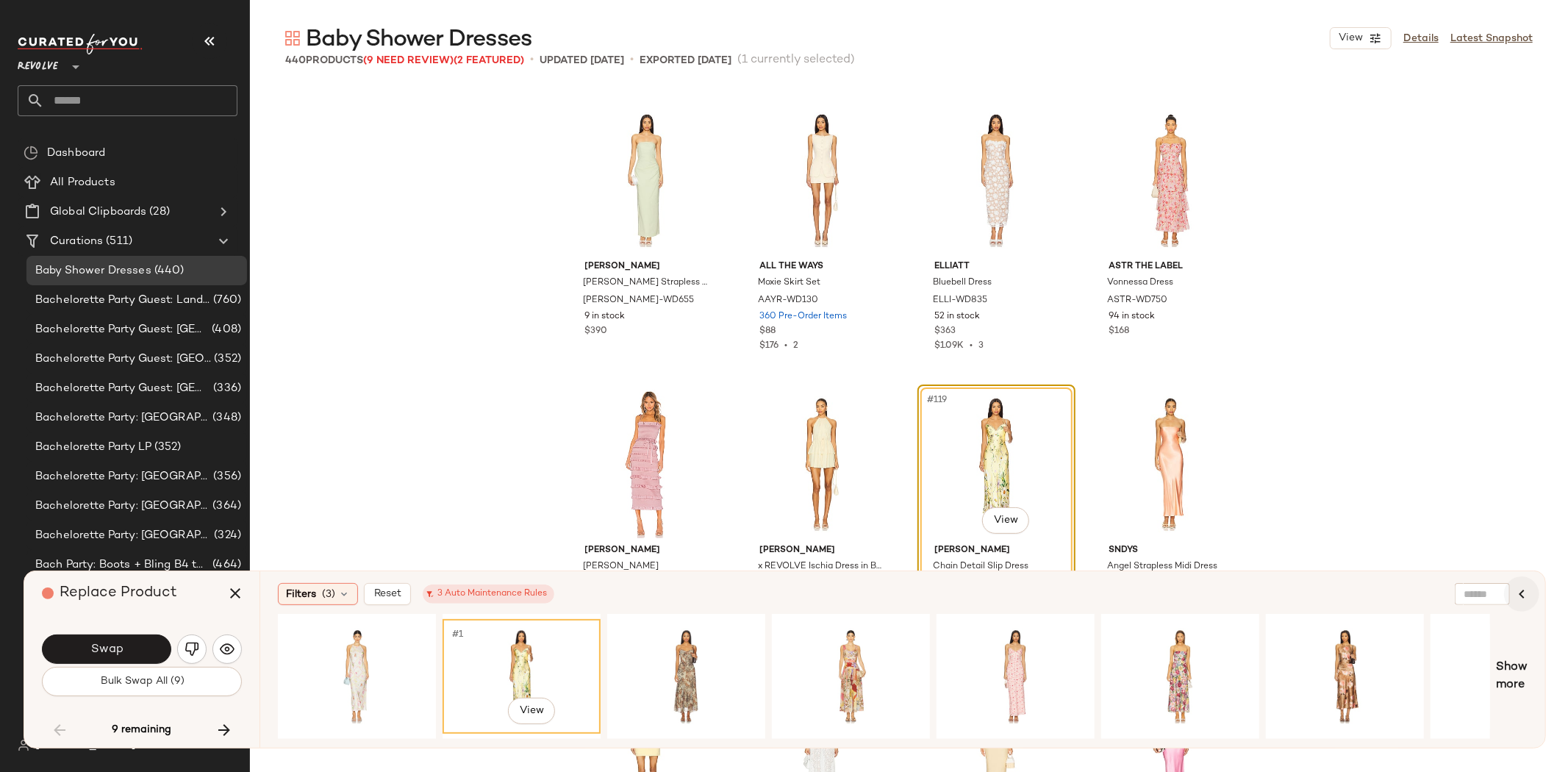
click at [1521, 598] on icon "button" at bounding box center [1521, 594] width 18 height 18
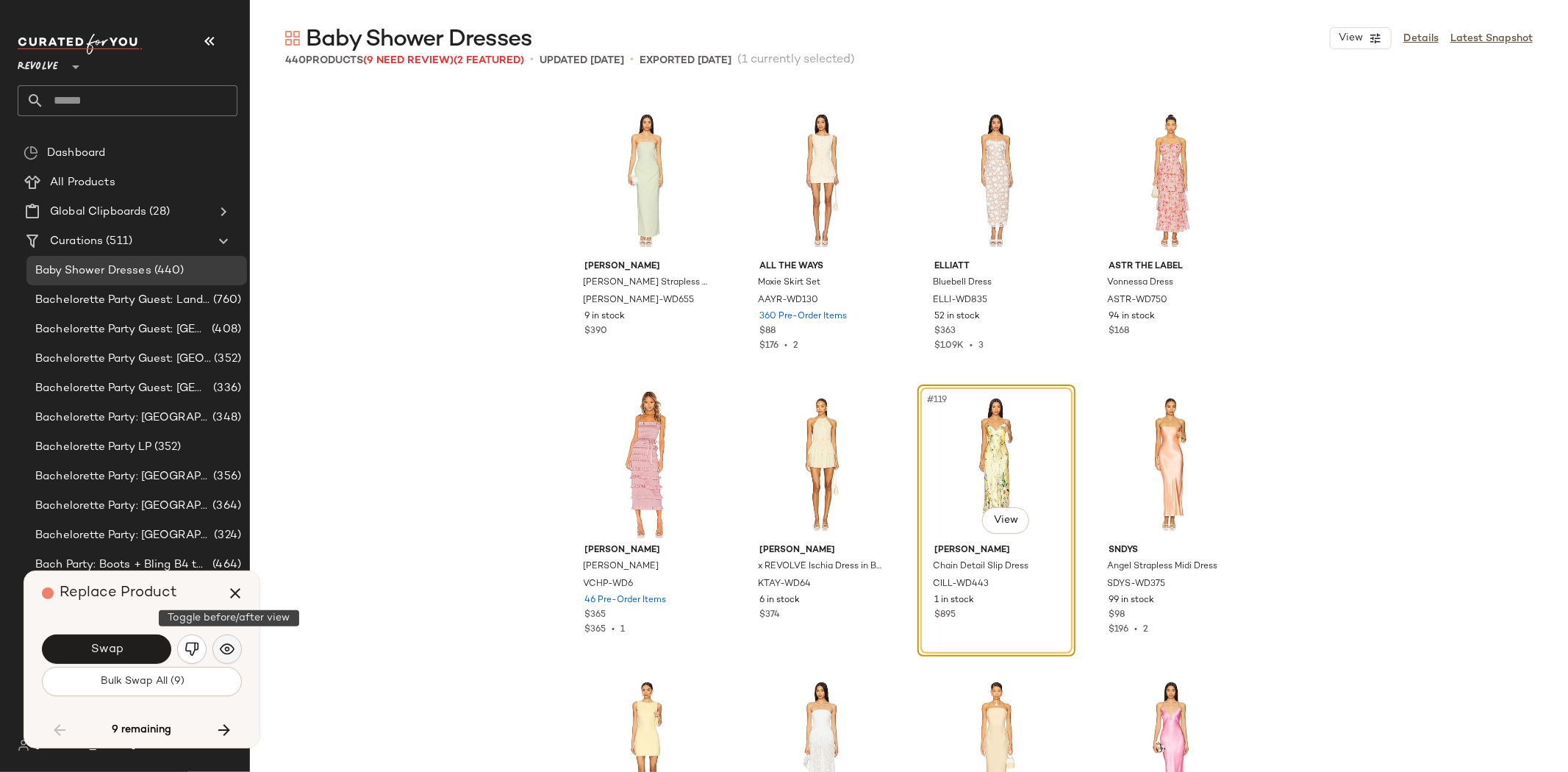
click at [228, 649] on img "button" at bounding box center [226, 649] width 14 height 14
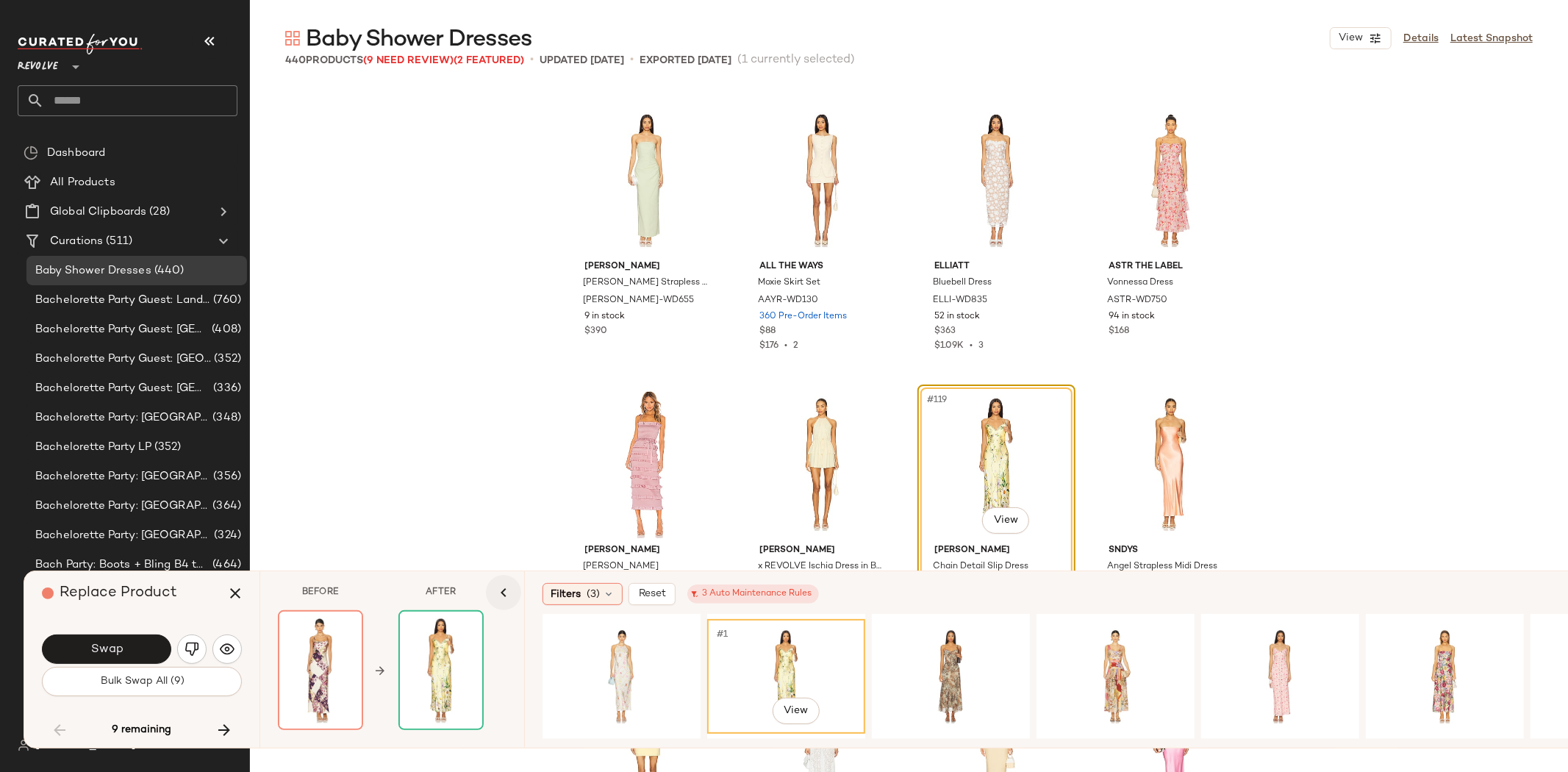
click at [510, 592] on icon "button" at bounding box center [503, 592] width 18 height 18
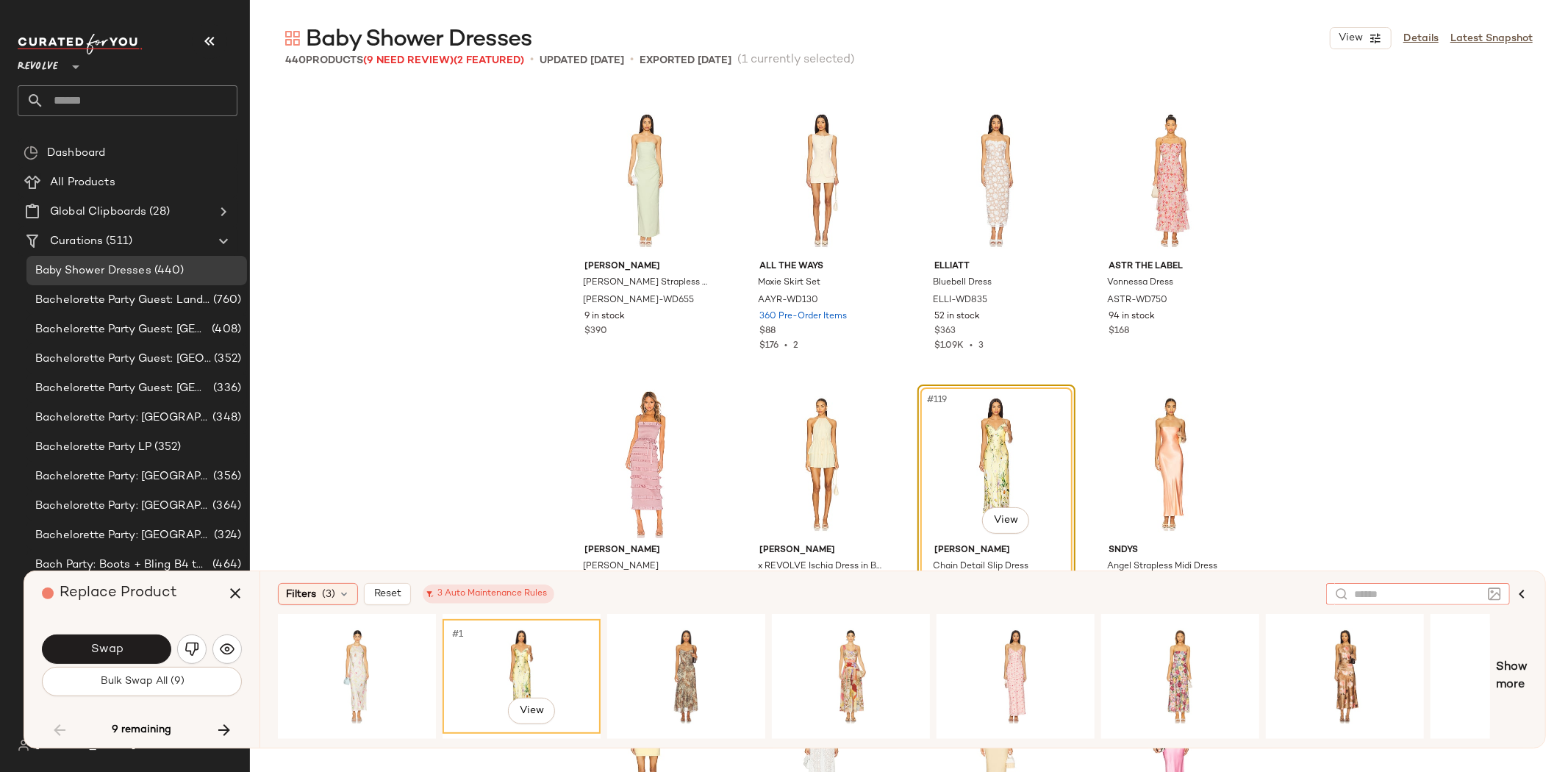
click at [1475, 596] on input "text" at bounding box center [1417, 595] width 128 height 15
click at [1498, 596] on img at bounding box center [1494, 594] width 14 height 14
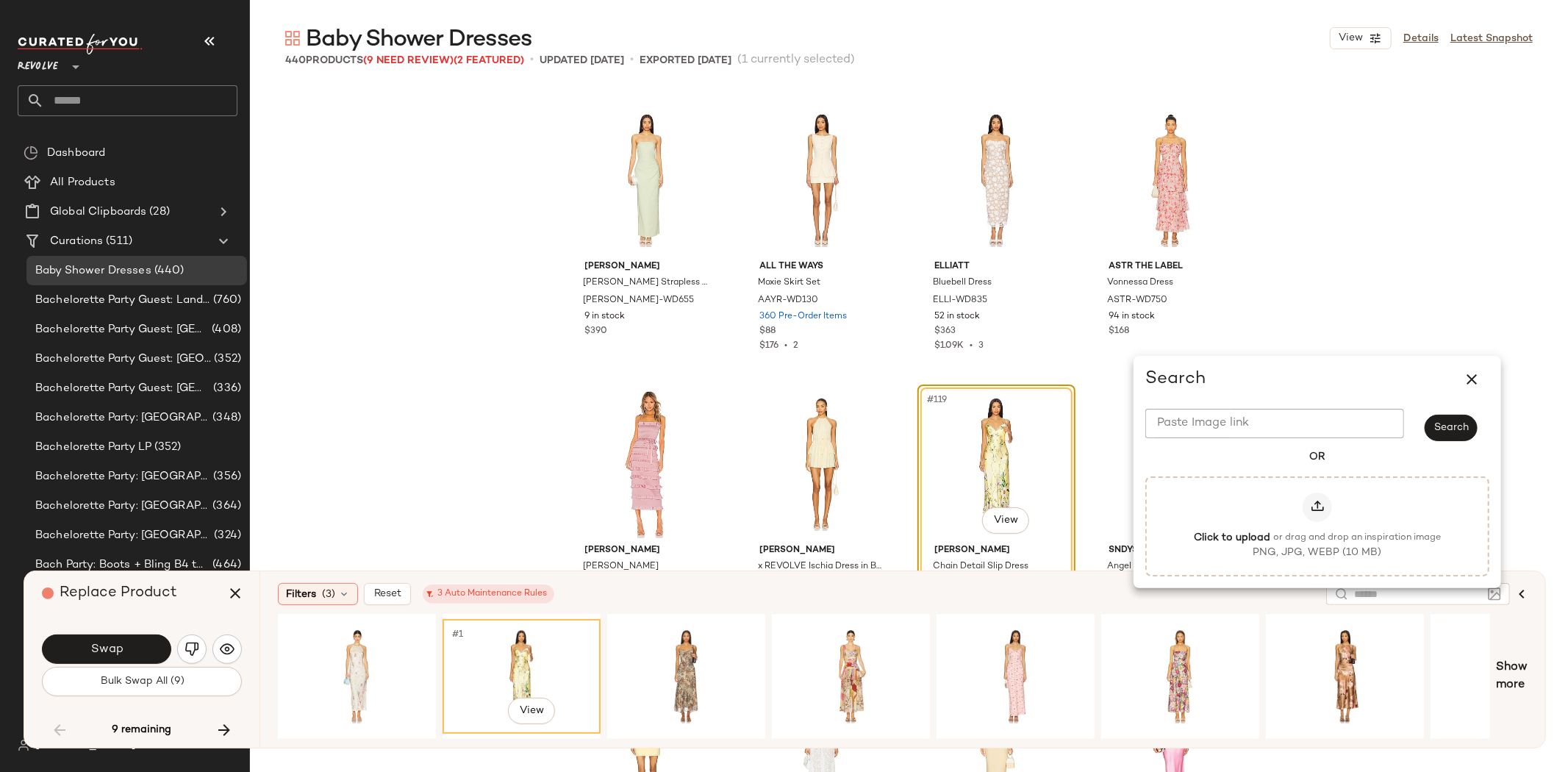
click at [1497, 623] on div "#1 View Show more" at bounding box center [902, 676] width 1249 height 125
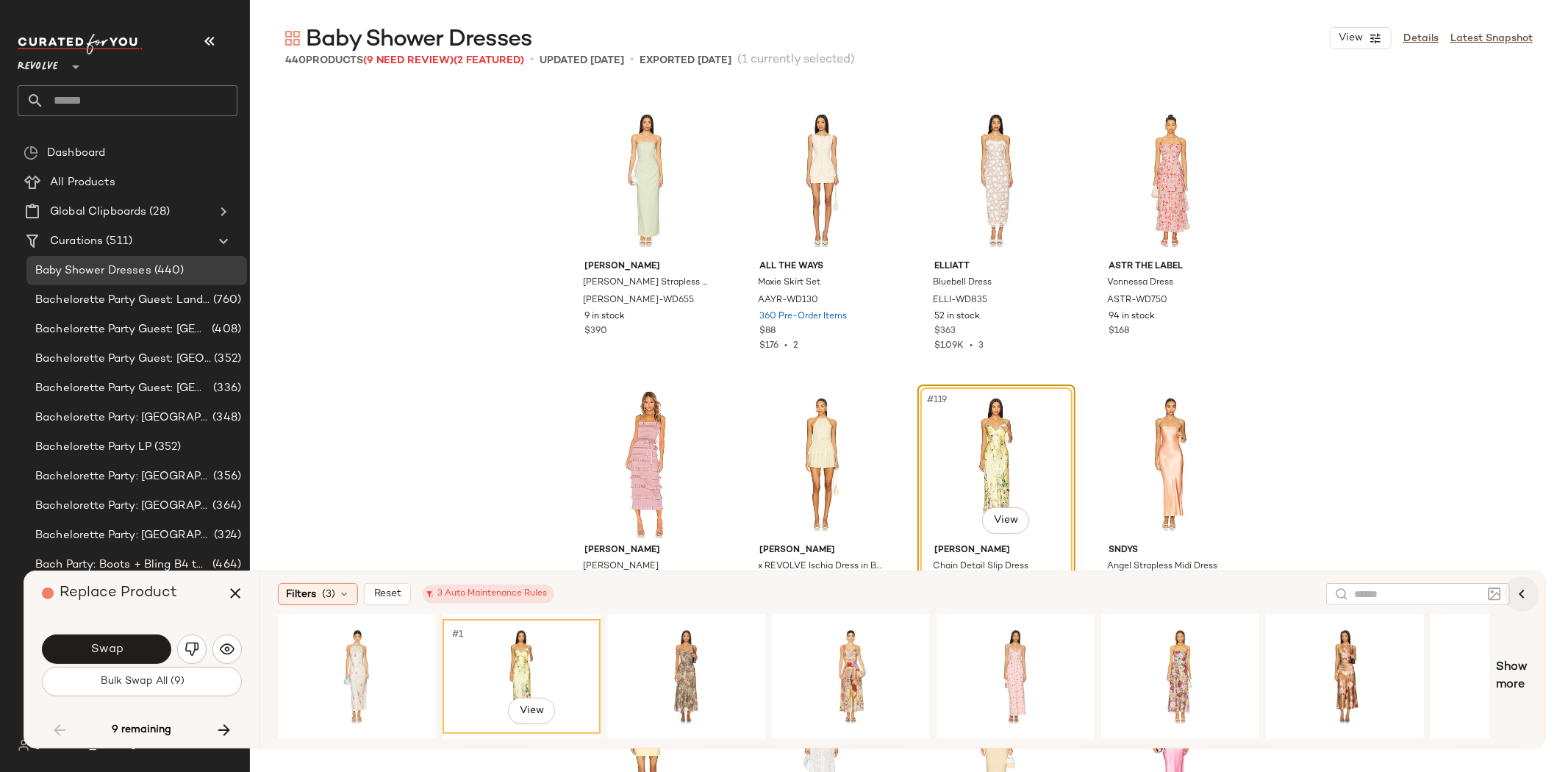
click at [1526, 592] on icon "button" at bounding box center [1521, 594] width 18 height 18
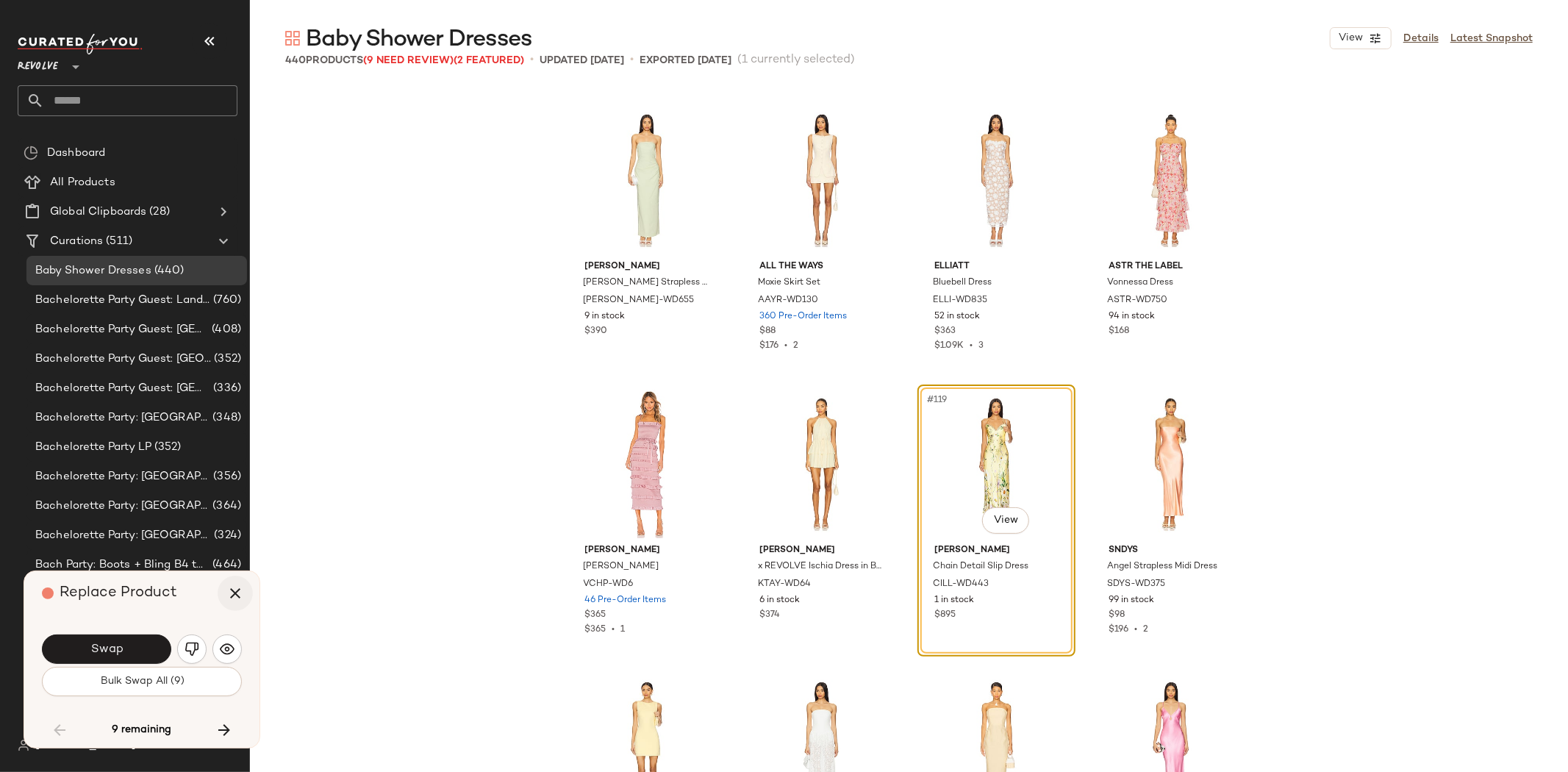
click at [233, 593] on icon "button" at bounding box center [235, 593] width 18 height 18
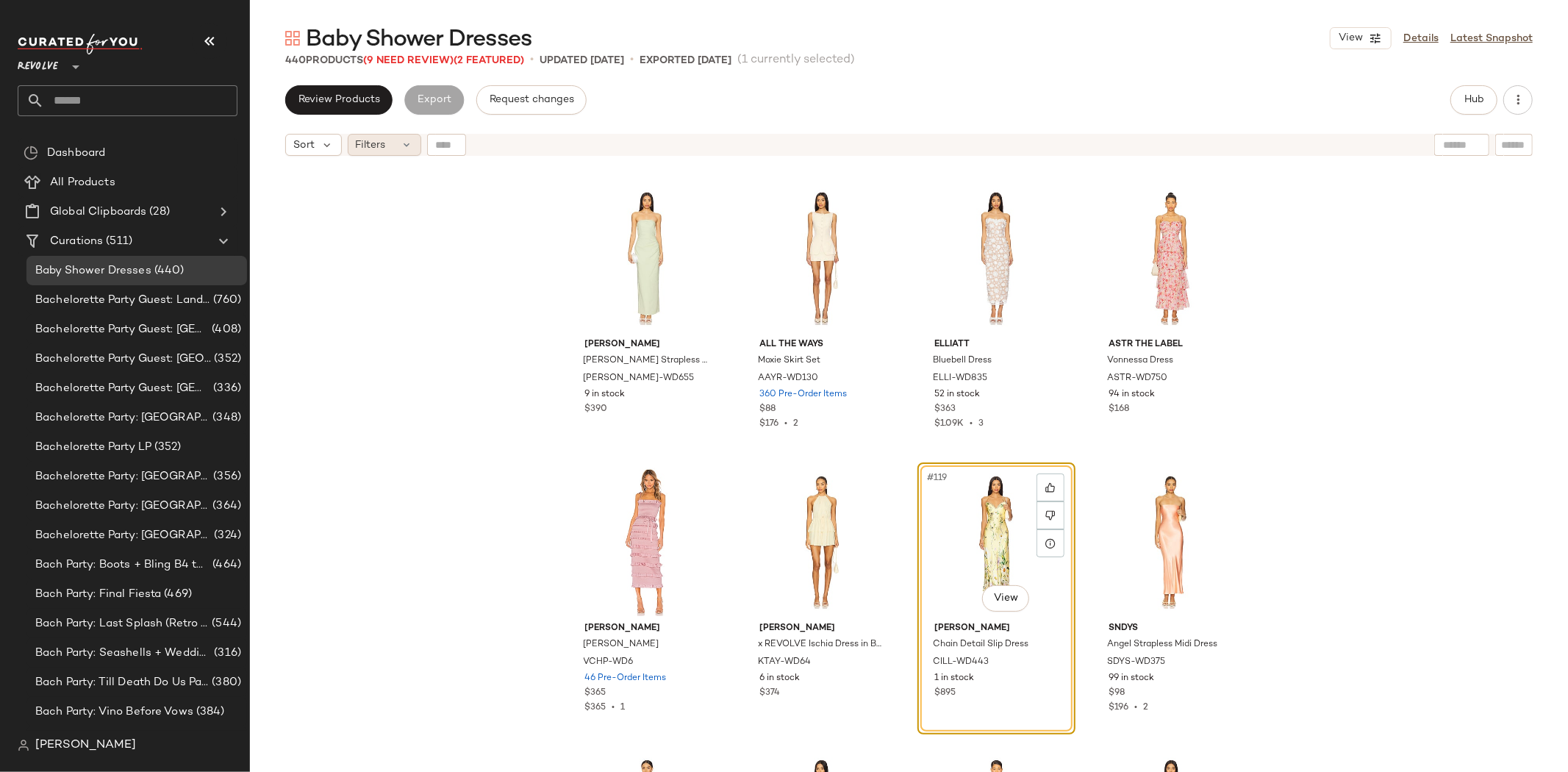
click at [371, 152] on span "Filters" at bounding box center [371, 145] width 31 height 15
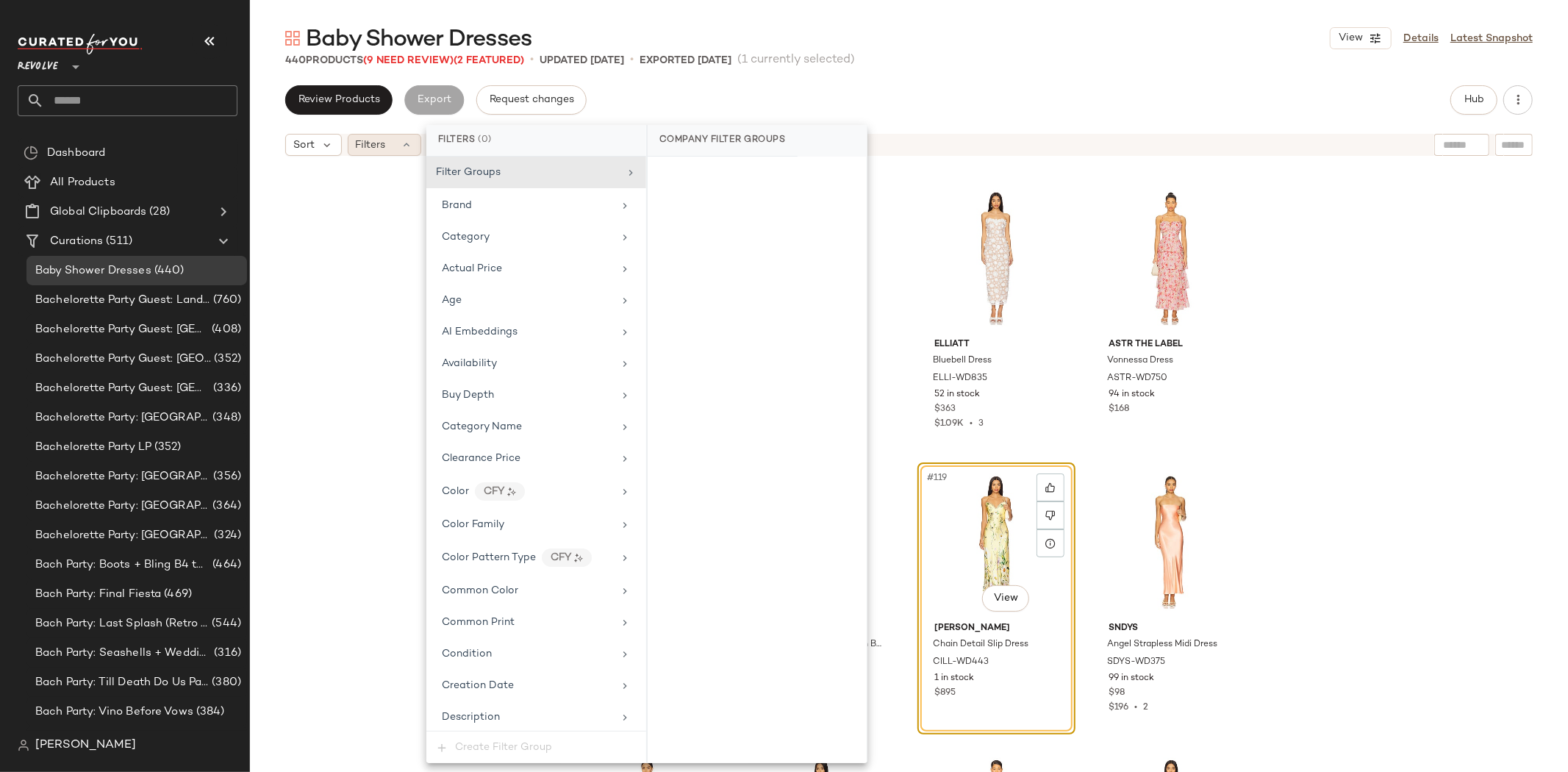
click at [371, 152] on span "Filters" at bounding box center [371, 145] width 31 height 15
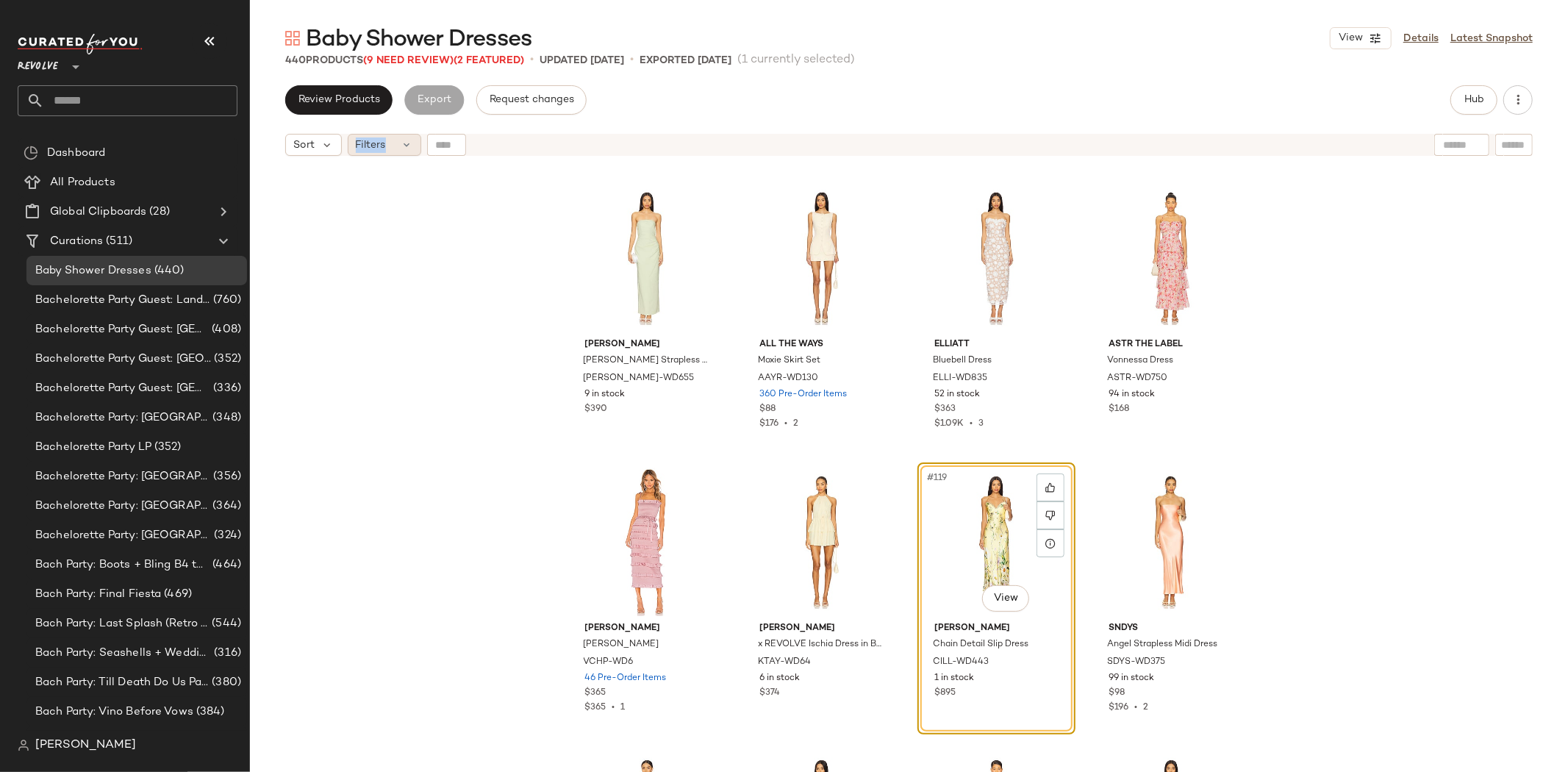
click at [371, 152] on span "Filters" at bounding box center [371, 145] width 31 height 15
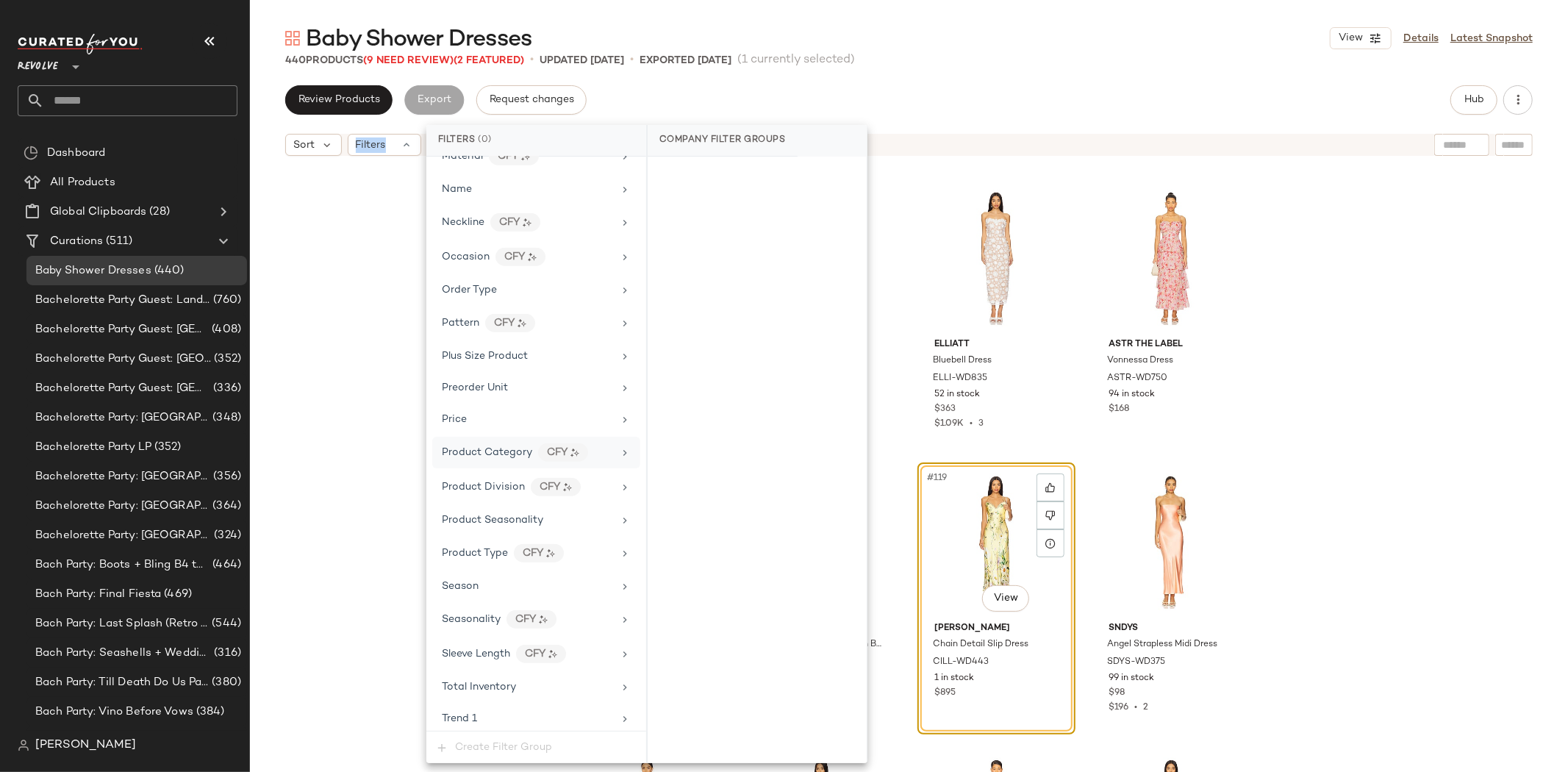
scroll to position [1061, 0]
click at [391, 394] on div "[PERSON_NAME] [PERSON_NAME] Strapless Draped Maxi Dress [PERSON_NAME]-WD655 9 i…" at bounding box center [909, 485] width 1318 height 646
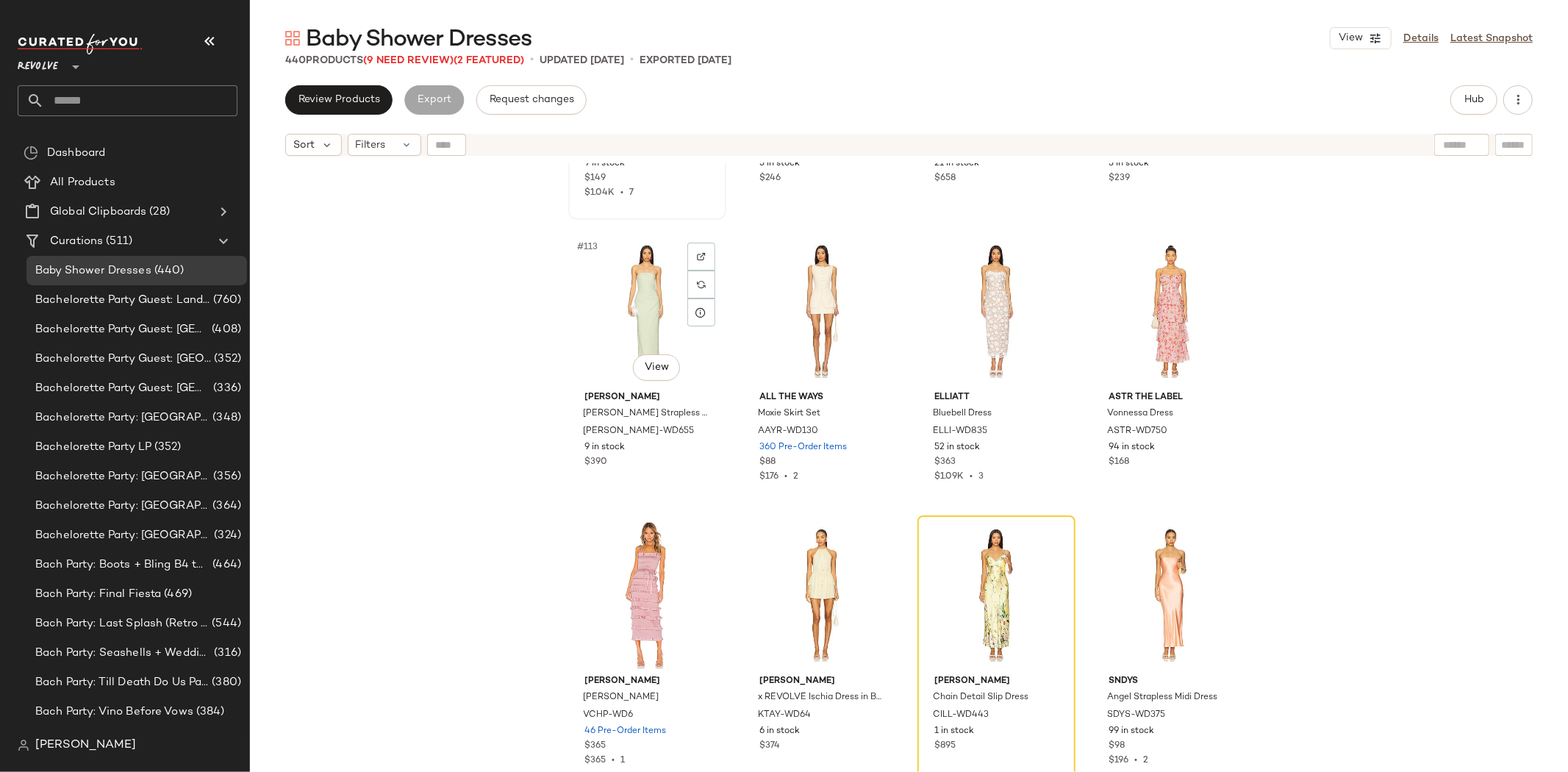
scroll to position [7864, 0]
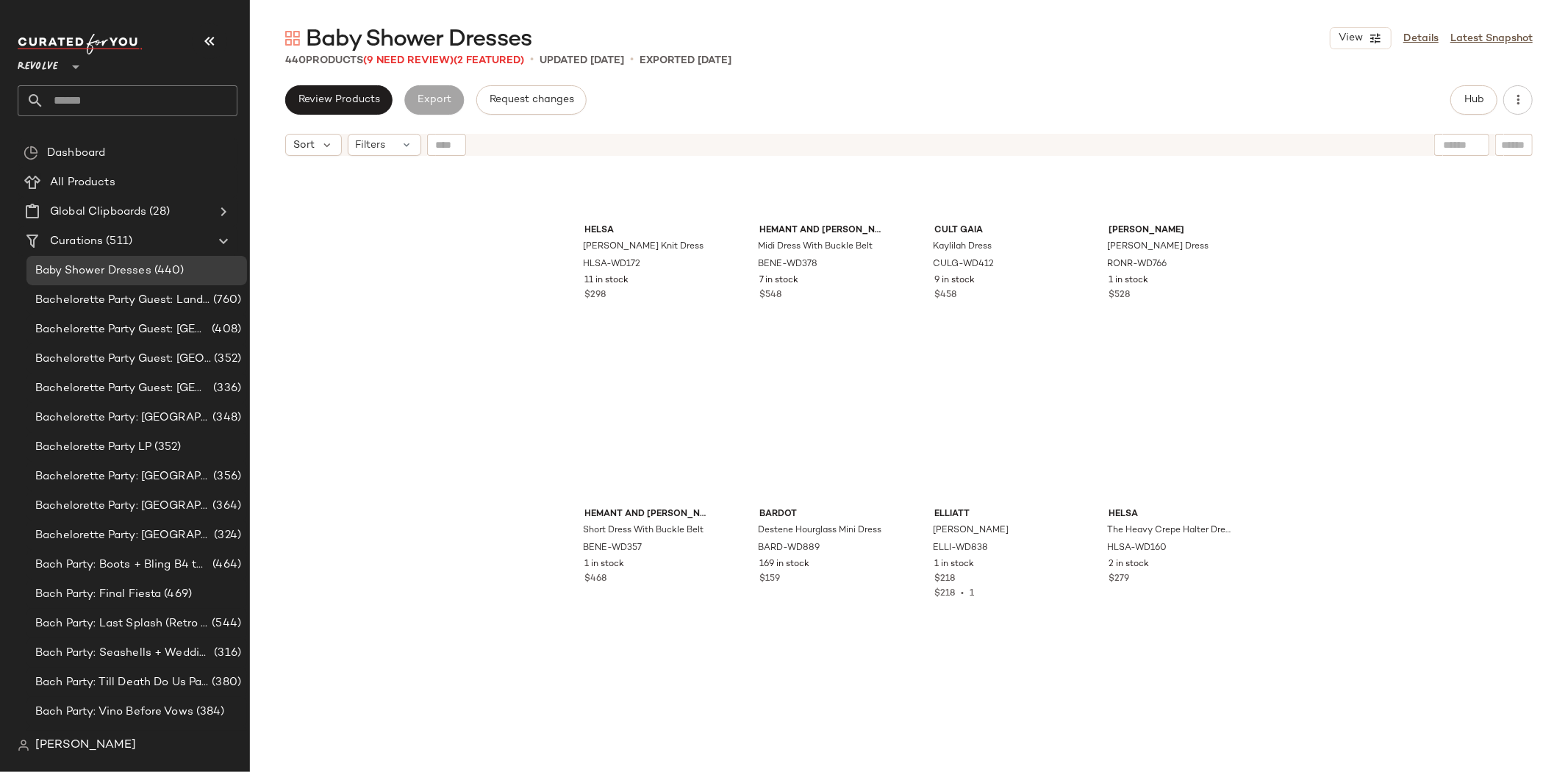
scroll to position [5404, 0]
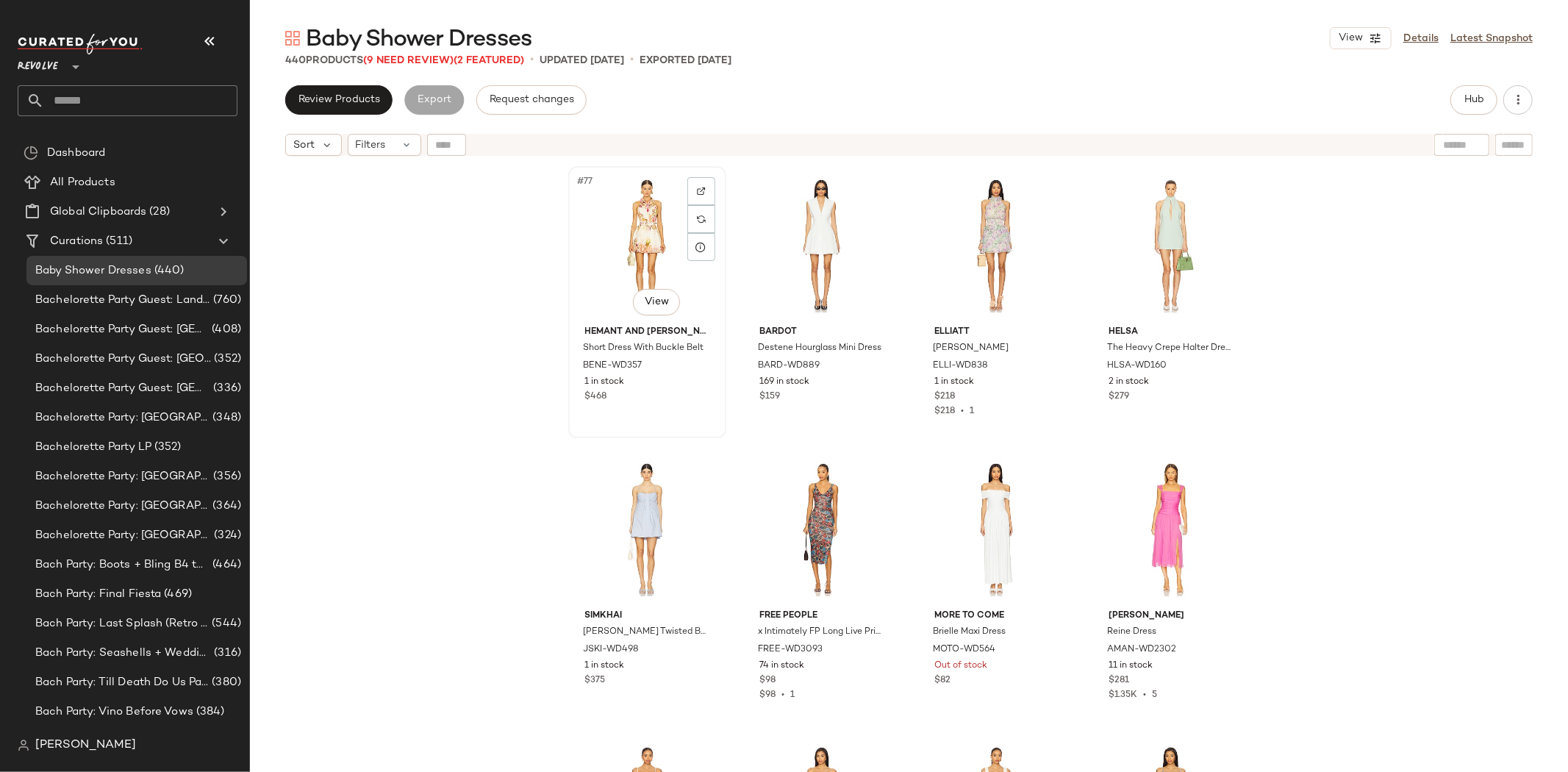
click at [612, 235] on div "#77 View" at bounding box center [647, 245] width 148 height 148
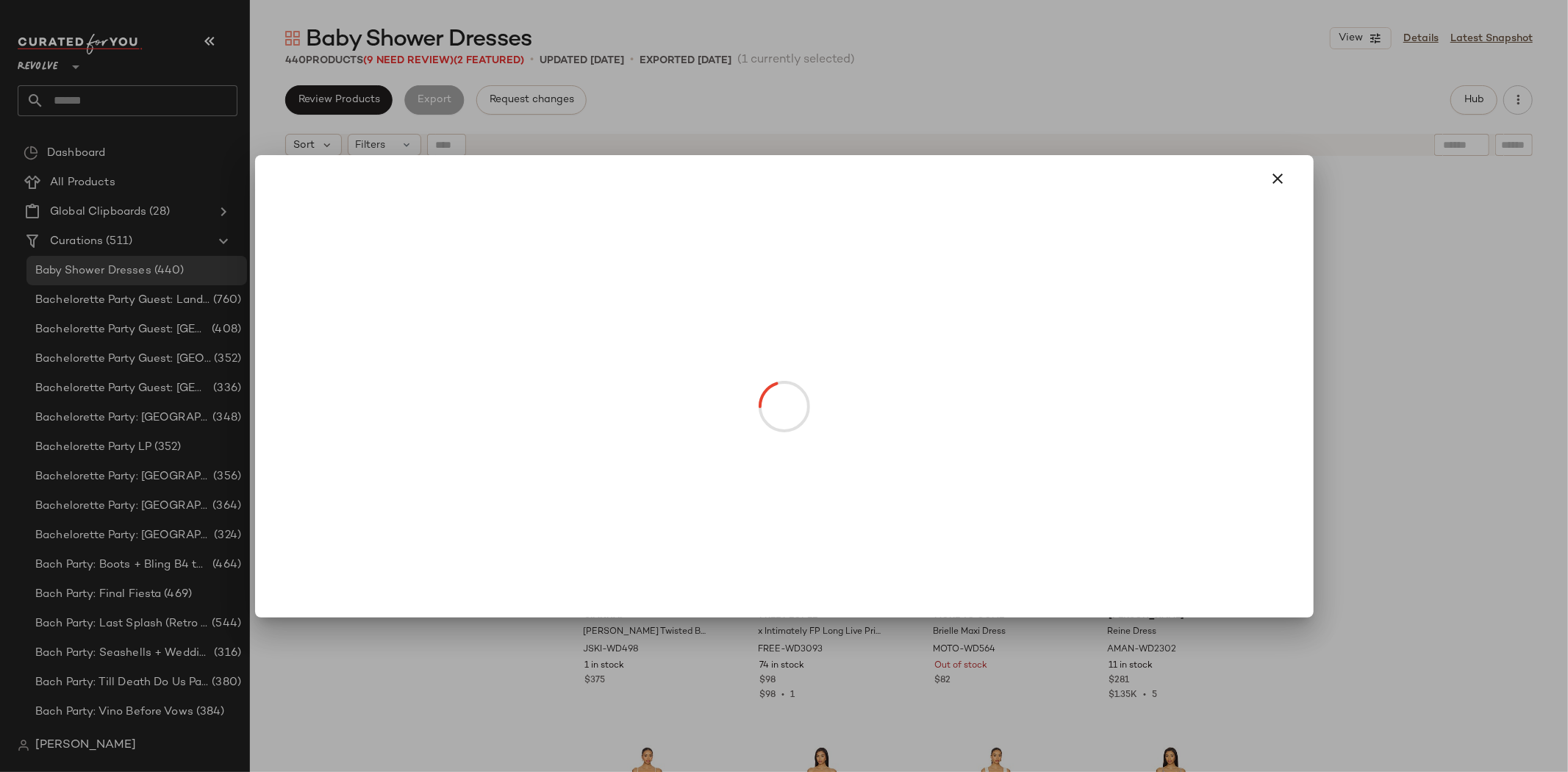
click at [644, 300] on body "Revolve ** Dashboard All Products Global Clipboards (28) Curations (511) Baby S…" at bounding box center [784, 386] width 1568 height 772
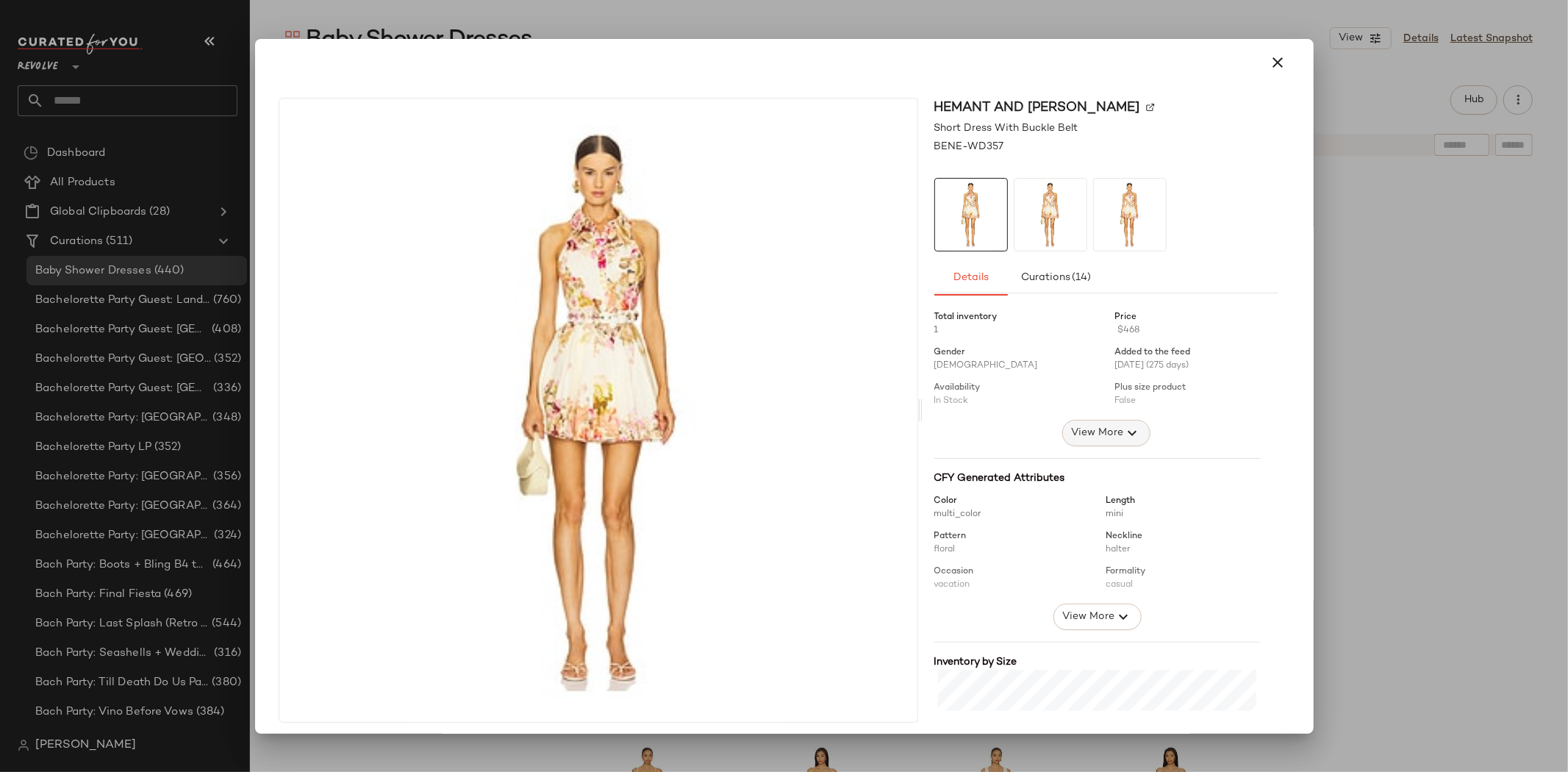
click at [1085, 445] on button "View More" at bounding box center [1105, 433] width 88 height 26
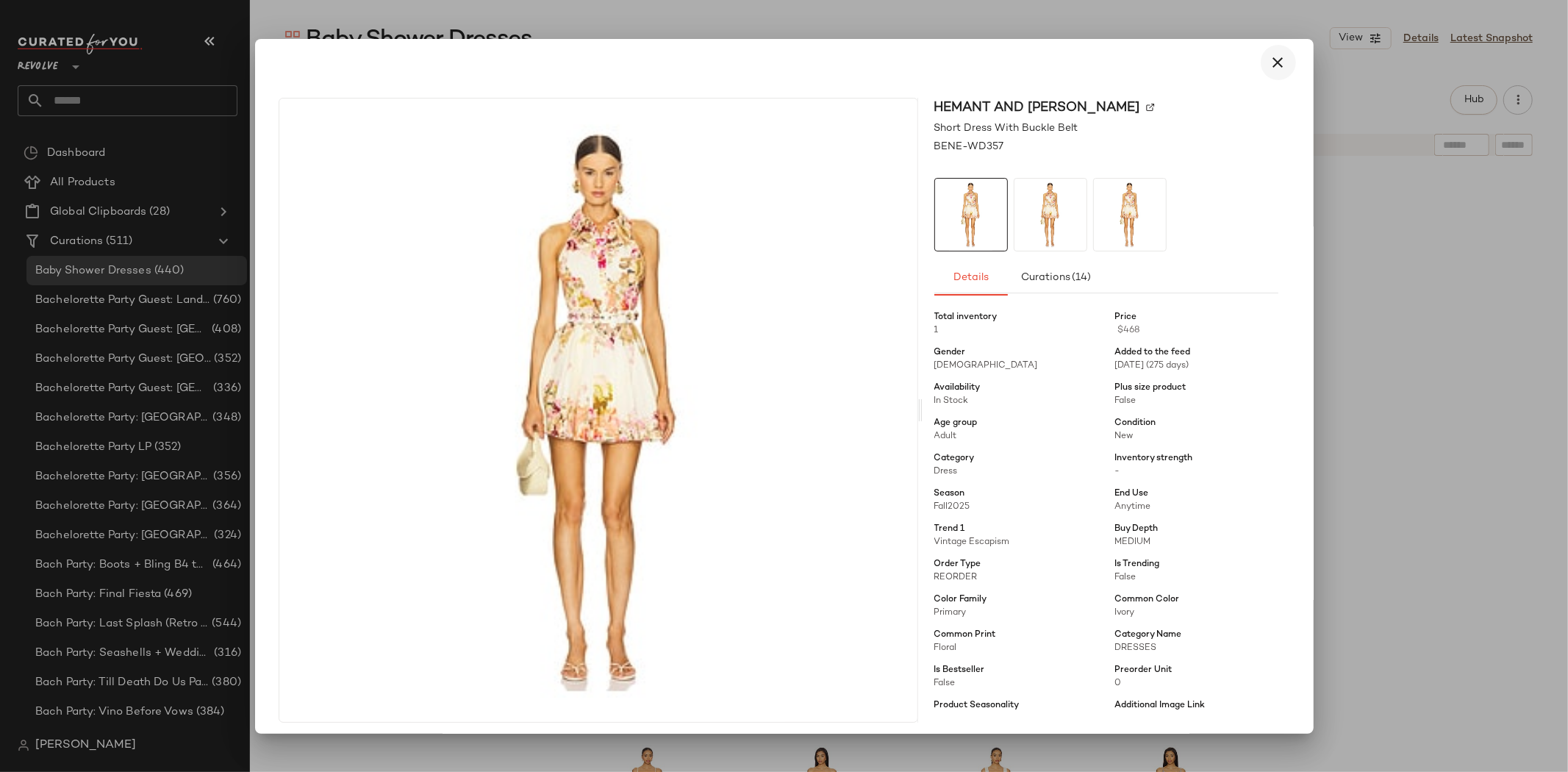
click at [1269, 64] on icon "button" at bounding box center [1278, 62] width 18 height 18
